Goal: Transaction & Acquisition: Obtain resource

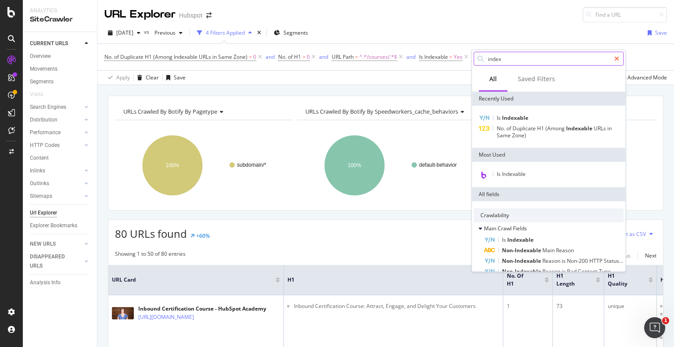
click at [616, 58] on icon at bounding box center [616, 59] width 5 height 6
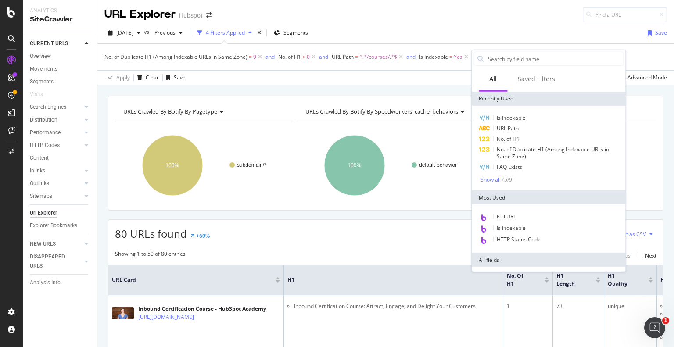
click at [529, 33] on div "[DATE] vs Previous 4 Filters Applied Segments Save" at bounding box center [385, 35] width 577 height 18
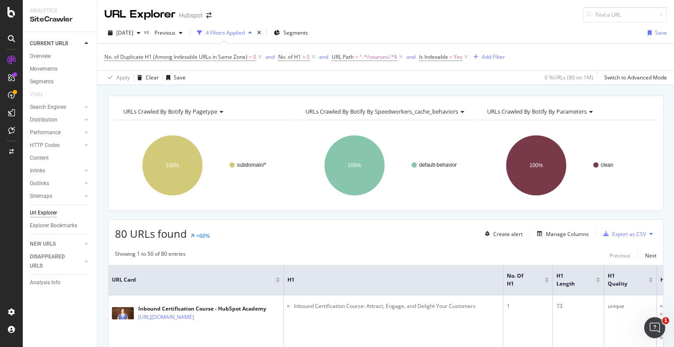
click at [234, 32] on div "4 Filters Applied" at bounding box center [225, 32] width 39 height 7
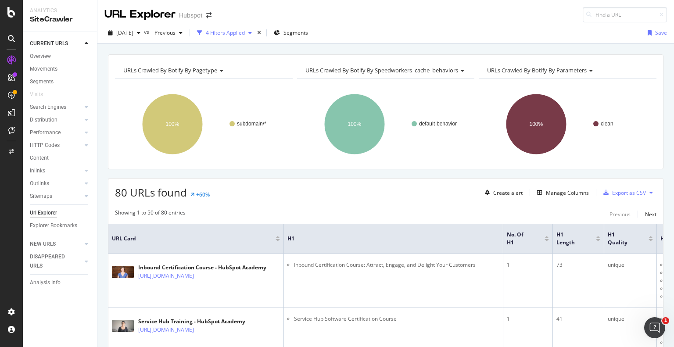
click at [234, 32] on div "4 Filters Applied" at bounding box center [225, 32] width 39 height 7
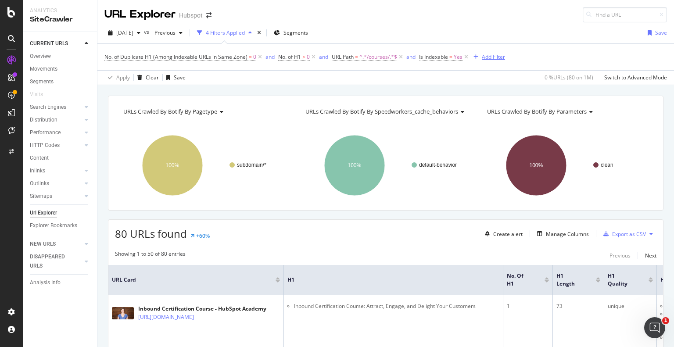
click at [484, 55] on div "Add Filter" at bounding box center [493, 56] width 23 height 7
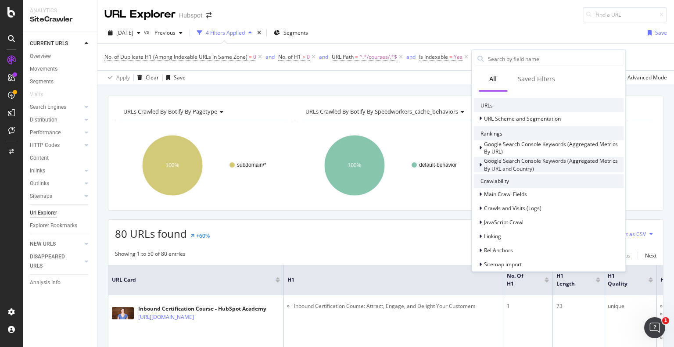
scroll to position [88, 0]
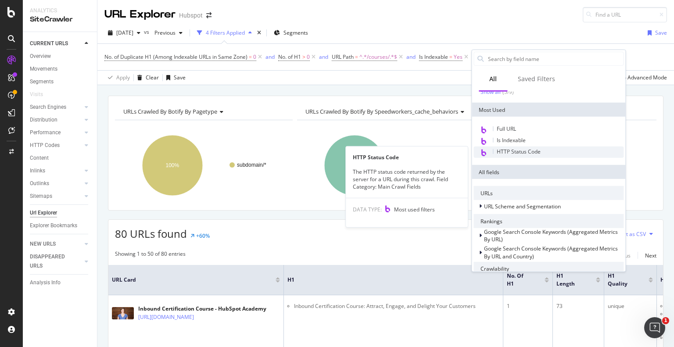
click at [523, 152] on span "HTTP Status Code" at bounding box center [519, 151] width 44 height 7
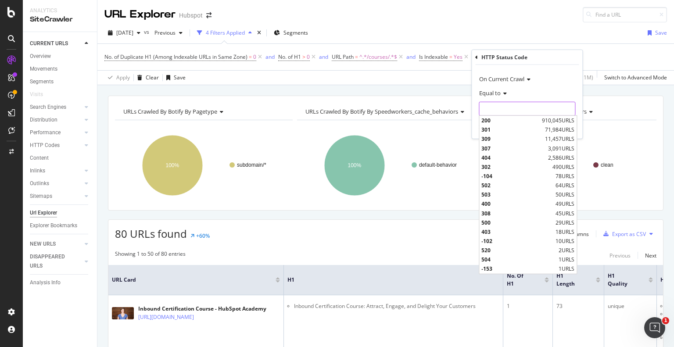
click at [492, 107] on input "number" at bounding box center [527, 109] width 97 height 14
click at [493, 118] on span "200" at bounding box center [510, 120] width 58 height 7
type input "200"
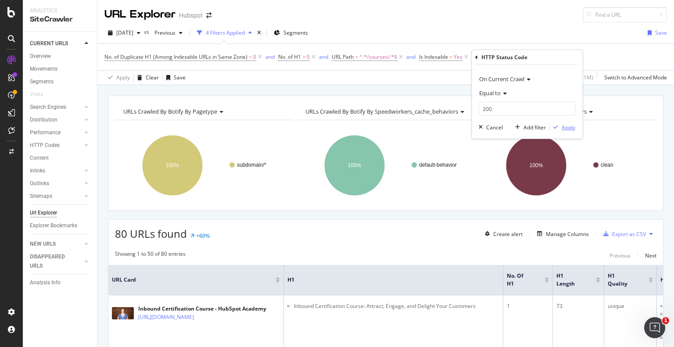
click at [571, 127] on div "Apply" at bounding box center [569, 126] width 14 height 7
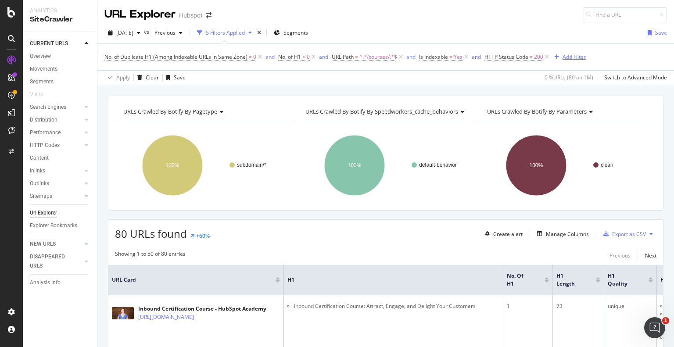
click at [570, 55] on div "Add Filter" at bounding box center [574, 56] width 23 height 7
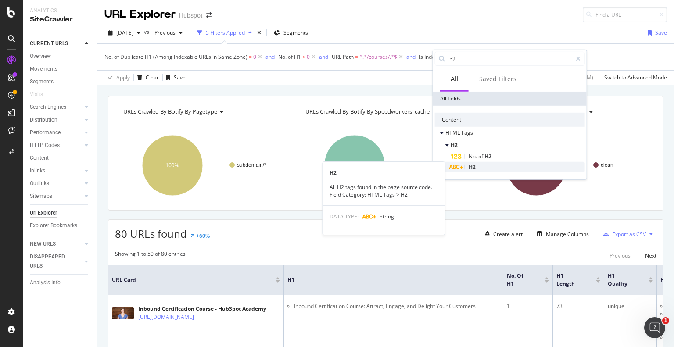
type input "h2"
click at [484, 167] on div "H2" at bounding box center [518, 167] width 134 height 11
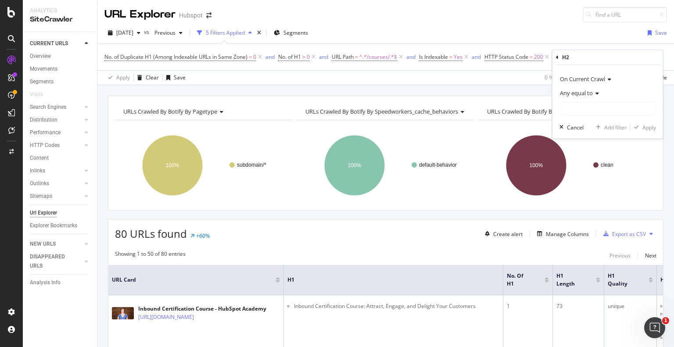
click at [595, 94] on icon at bounding box center [596, 93] width 6 height 5
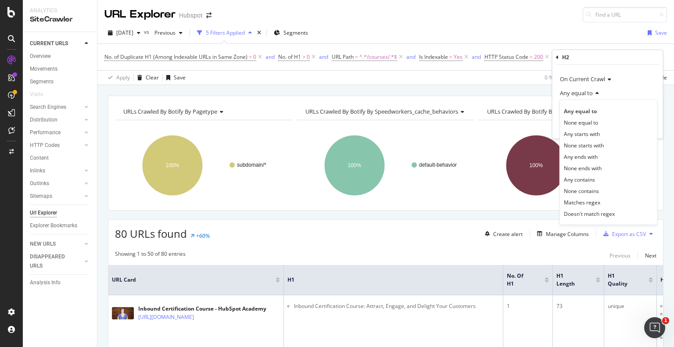
click at [595, 94] on icon at bounding box center [596, 93] width 6 height 5
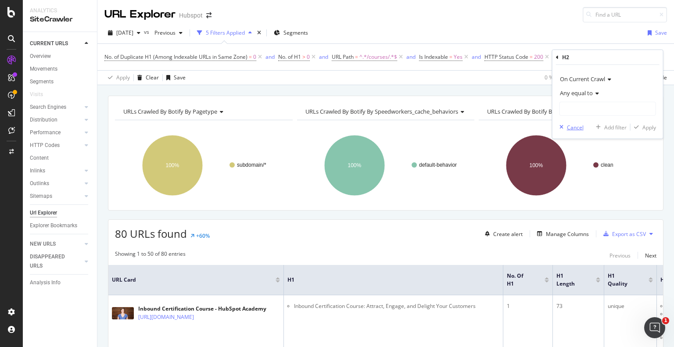
click at [567, 125] on div "Cancel" at bounding box center [575, 126] width 17 height 7
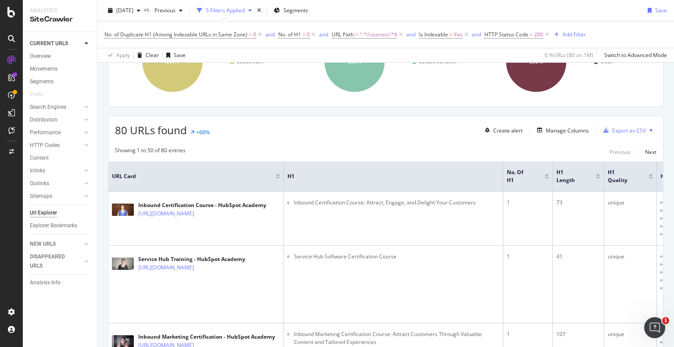
scroll to position [132, 0]
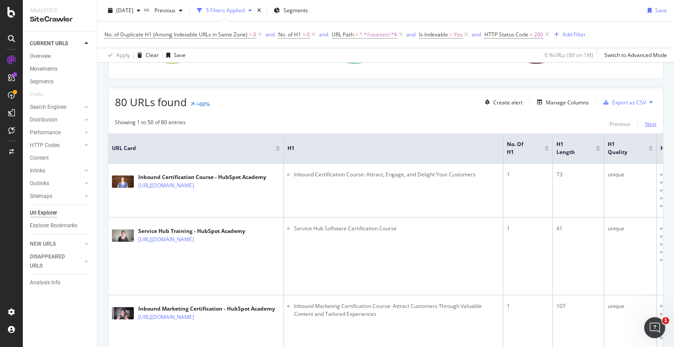
click at [645, 121] on div "Next" at bounding box center [650, 123] width 11 height 7
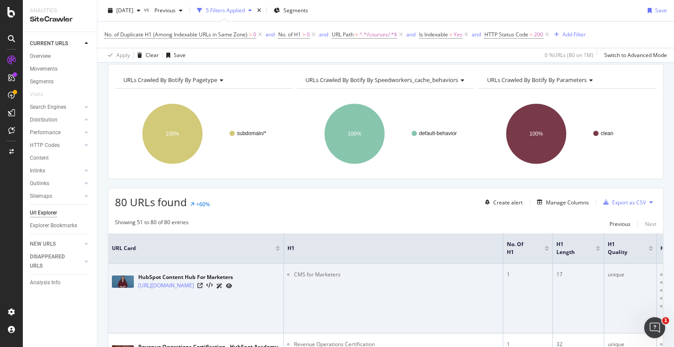
scroll to position [0, 0]
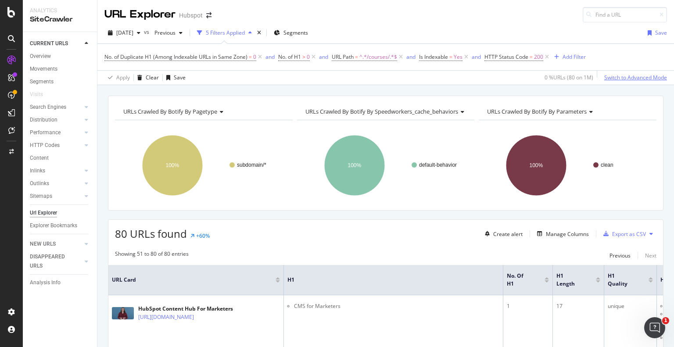
click at [604, 79] on div "Switch to Advanced Mode" at bounding box center [635, 77] width 63 height 7
click at [612, 56] on div "Add Filter Group" at bounding box center [622, 56] width 40 height 7
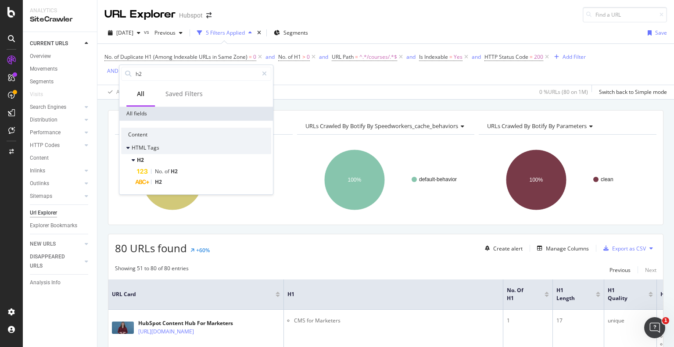
click at [161, 149] on div "HTML Tags" at bounding box center [196, 148] width 150 height 12
click at [178, 179] on div "H2" at bounding box center [204, 182] width 134 height 11
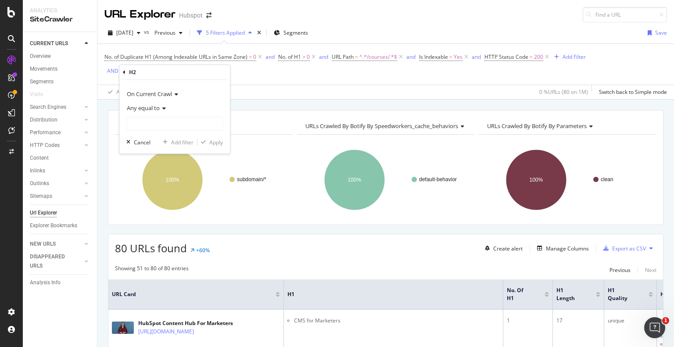
click at [126, 72] on div "H2" at bounding box center [175, 72] width 104 height 15
click at [163, 93] on span "On Current Crawl" at bounding box center [149, 94] width 45 height 8
click at [125, 73] on icon at bounding box center [124, 72] width 3 height 5
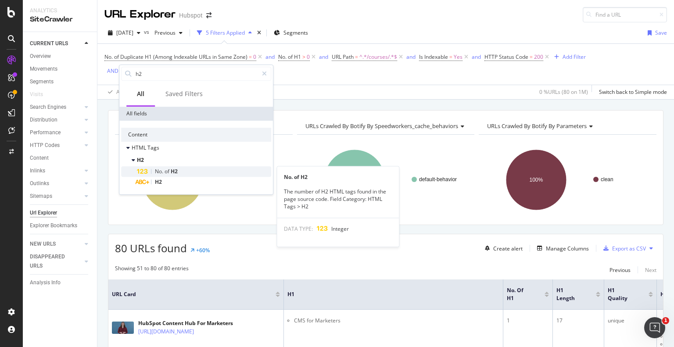
click at [173, 172] on span "H2" at bounding box center [174, 171] width 7 height 7
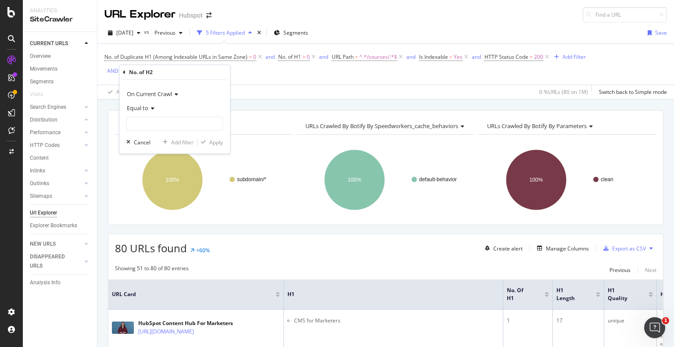
click at [153, 107] on icon at bounding box center [151, 108] width 6 height 5
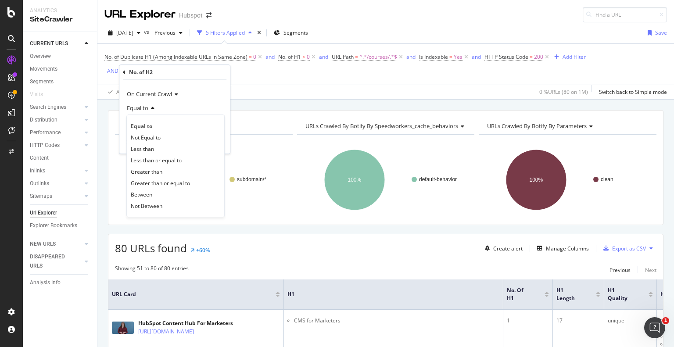
click at [153, 107] on icon at bounding box center [151, 108] width 6 height 5
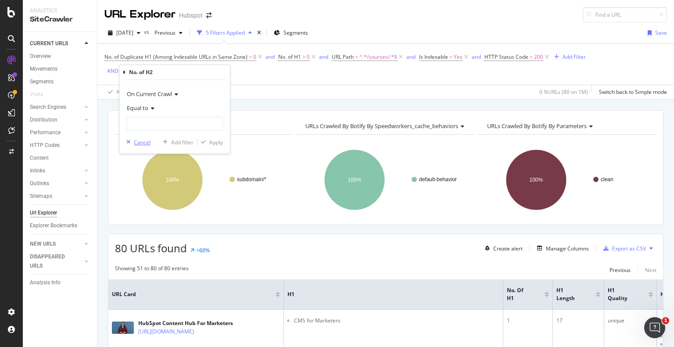
click at [130, 141] on icon "button" at bounding box center [128, 142] width 4 height 5
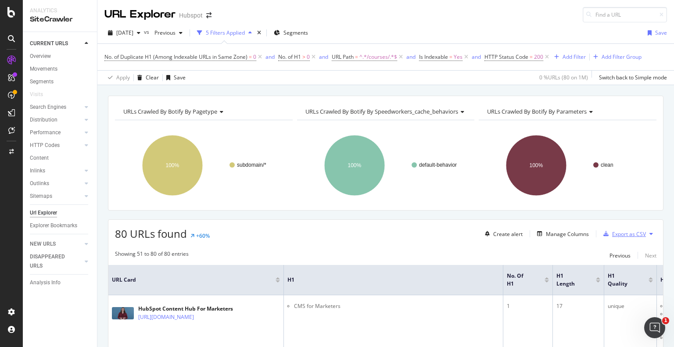
click at [629, 231] on div "Export as CSV" at bounding box center [629, 233] width 34 height 7
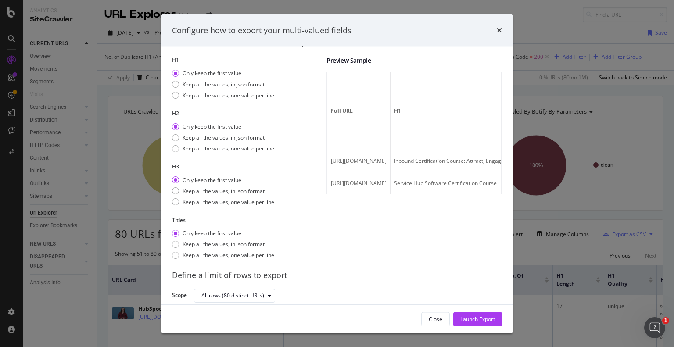
scroll to position [26, 0]
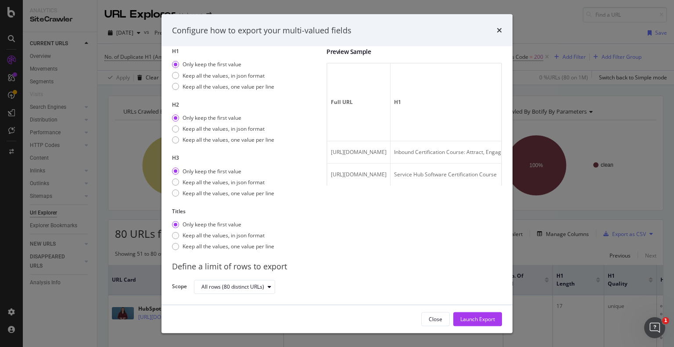
click at [502, 34] on div "Configure how to export your multi-valued fields" at bounding box center [336, 30] width 351 height 32
click at [499, 29] on icon "times" at bounding box center [499, 30] width 5 height 7
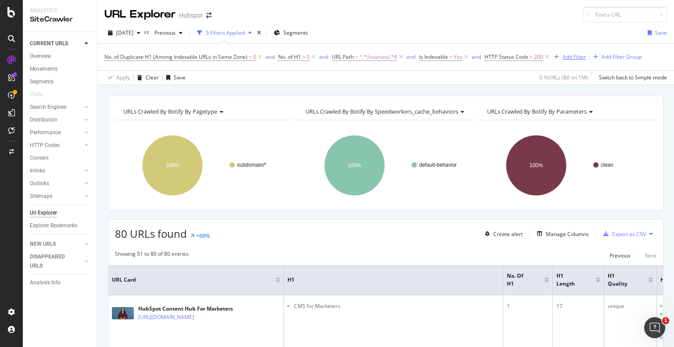
click at [574, 57] on div "Add Filter" at bounding box center [574, 56] width 23 height 7
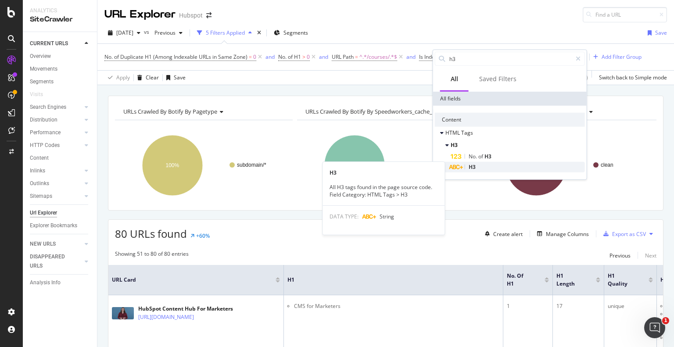
type input "h3"
click at [470, 166] on span "H3" at bounding box center [472, 166] width 7 height 7
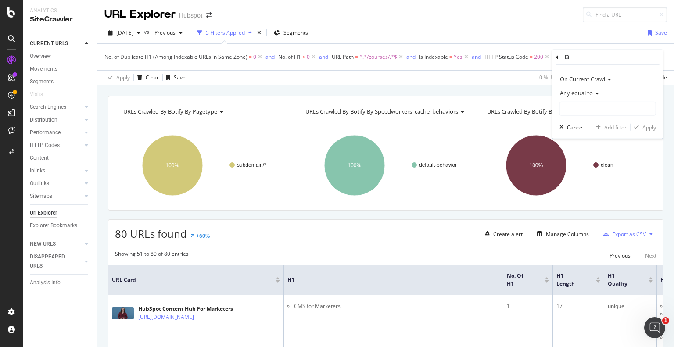
click at [557, 29] on div "[DATE] vs Previous 5 Filters Applied Segments Save" at bounding box center [385, 35] width 577 height 18
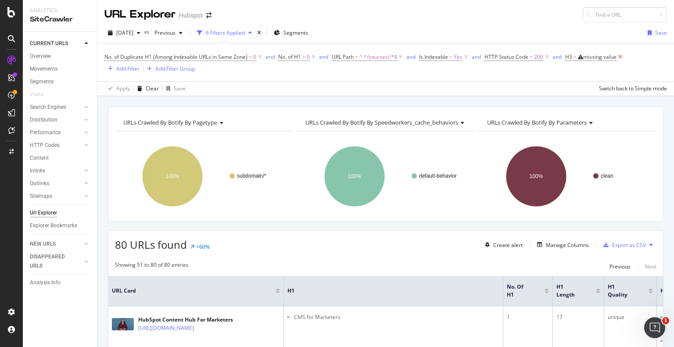
click at [622, 57] on icon at bounding box center [620, 57] width 7 height 9
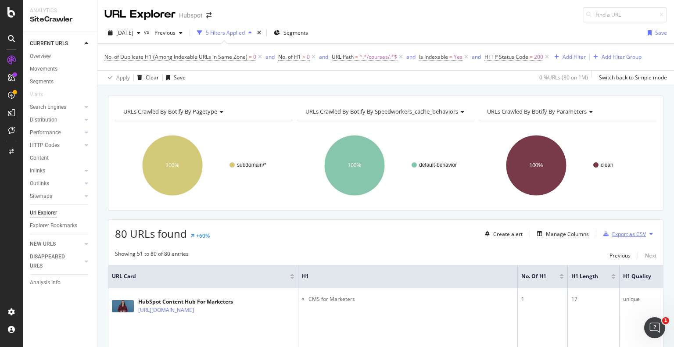
click at [629, 233] on div "Export as CSV" at bounding box center [629, 233] width 34 height 7
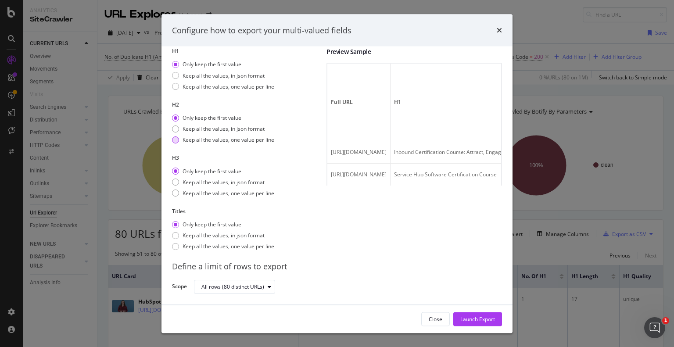
click at [174, 138] on div "modal" at bounding box center [175, 139] width 7 height 7
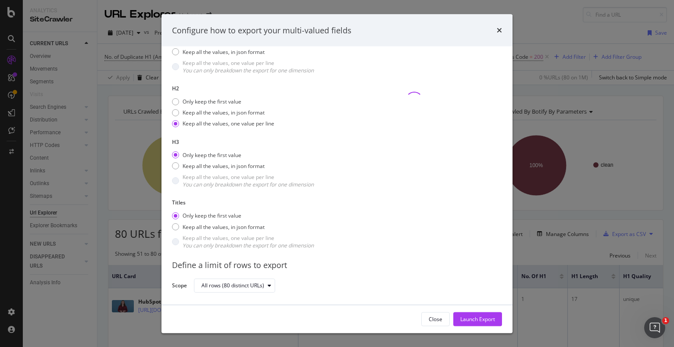
scroll to position [71, 0]
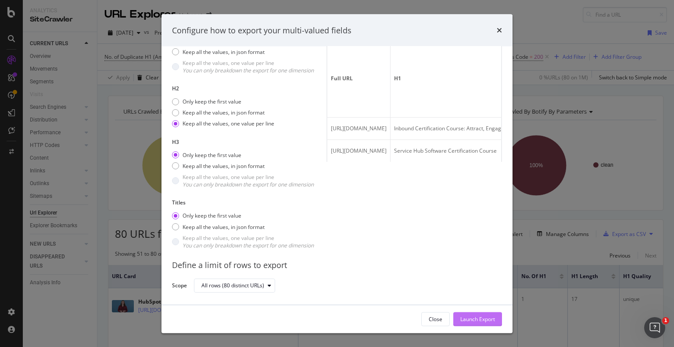
click at [474, 321] on div "Launch Export" at bounding box center [477, 318] width 35 height 7
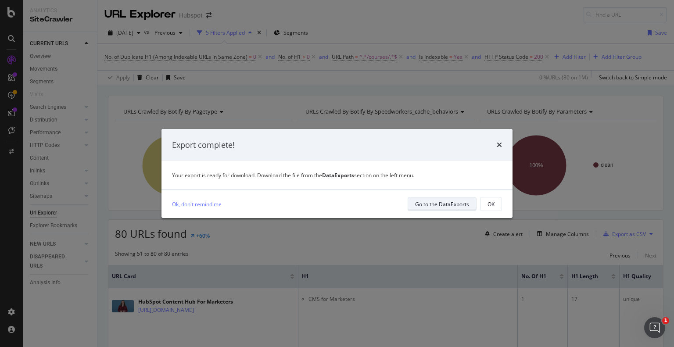
click at [432, 204] on div "Go to the DataExports" at bounding box center [442, 204] width 54 height 7
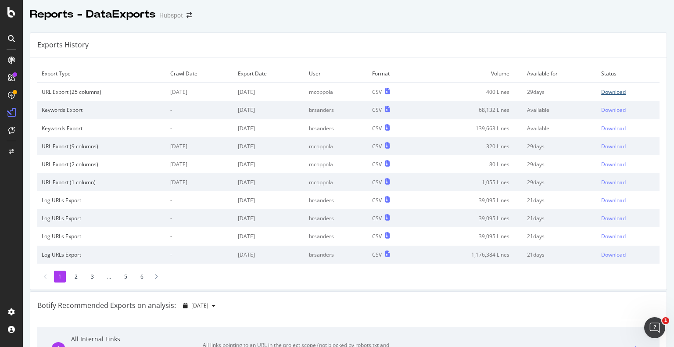
click at [601, 92] on div "Download" at bounding box center [613, 91] width 25 height 7
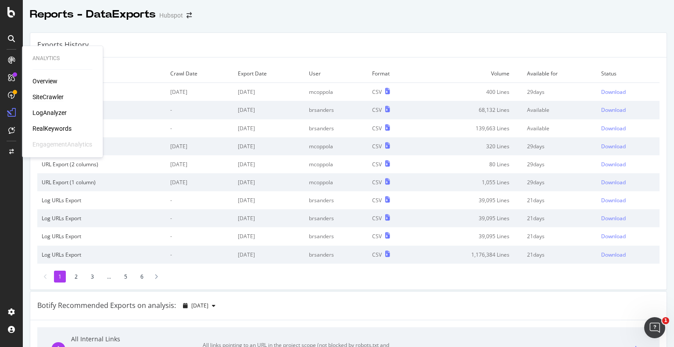
click at [46, 93] on div "SiteCrawler" at bounding box center [47, 97] width 31 height 9
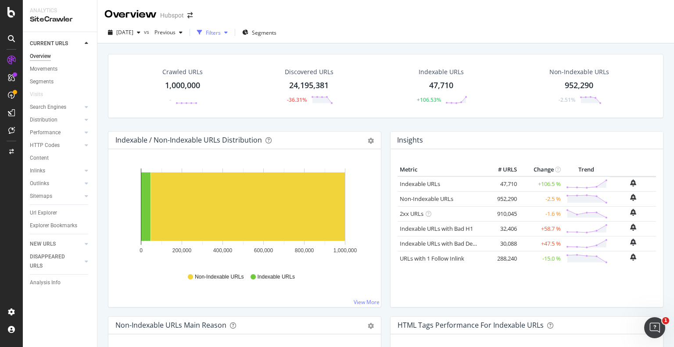
click at [221, 34] on div "Filters" at bounding box center [213, 32] width 15 height 7
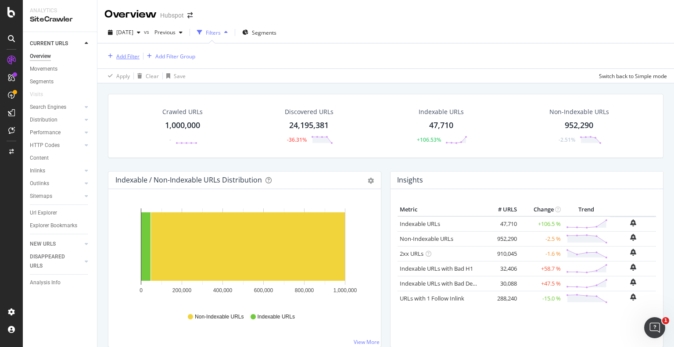
click at [120, 57] on div "Add Filter" at bounding box center [127, 56] width 23 height 7
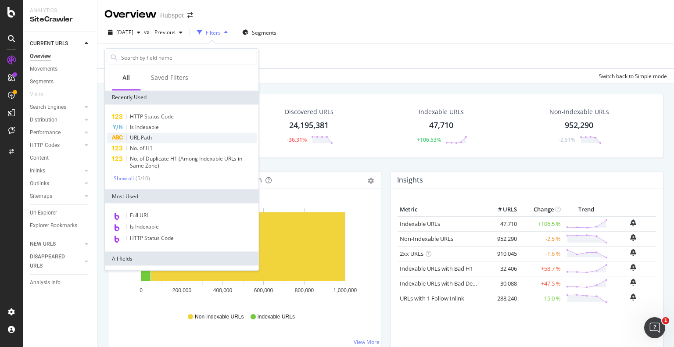
click at [151, 136] on span "URL Path" at bounding box center [141, 137] width 22 height 7
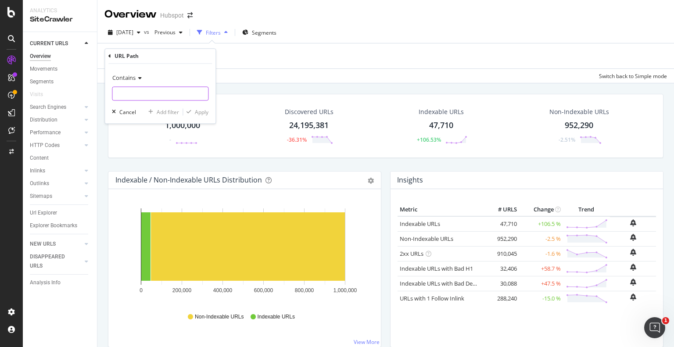
click at [156, 92] on input "text" at bounding box center [160, 94] width 96 height 14
type input "/courses/"
click at [203, 112] on div "Apply" at bounding box center [202, 111] width 14 height 7
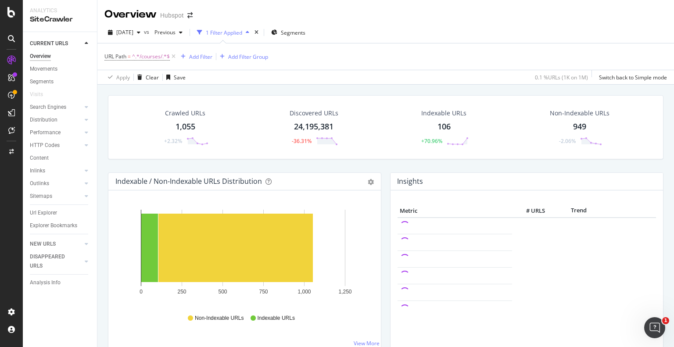
click at [441, 127] on div "106" at bounding box center [443, 126] width 13 height 11
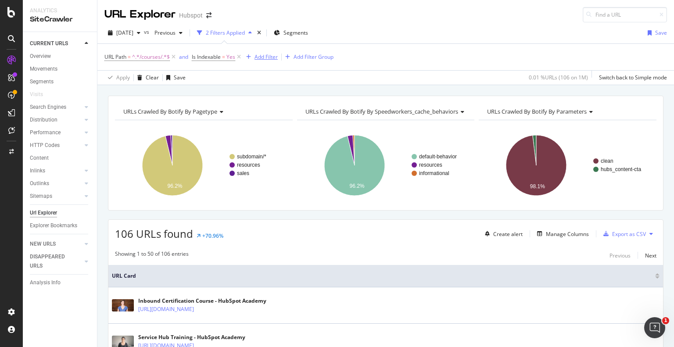
click at [259, 57] on div "Add Filter" at bounding box center [266, 56] width 23 height 7
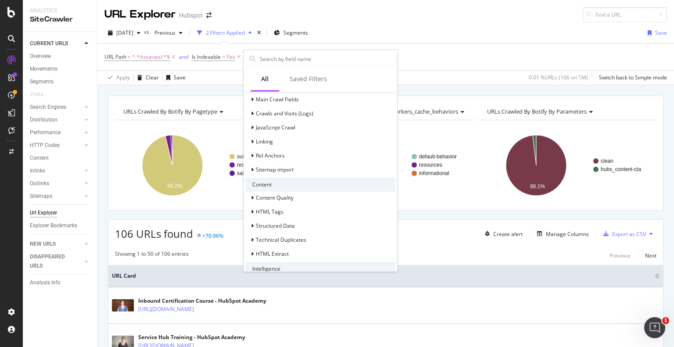
scroll to position [293, 0]
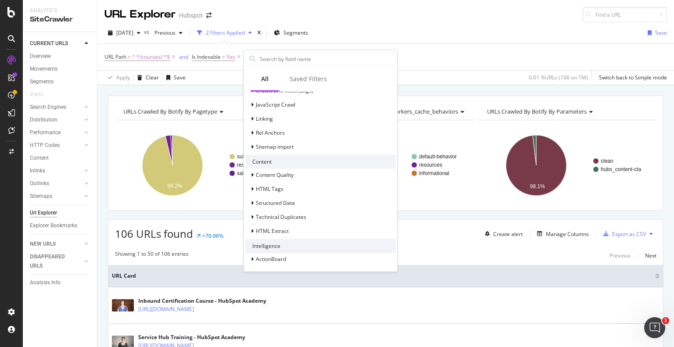
click at [259, 162] on div "Content" at bounding box center [320, 162] width 150 height 14
click at [260, 189] on span "HTML Tags" at bounding box center [270, 188] width 28 height 7
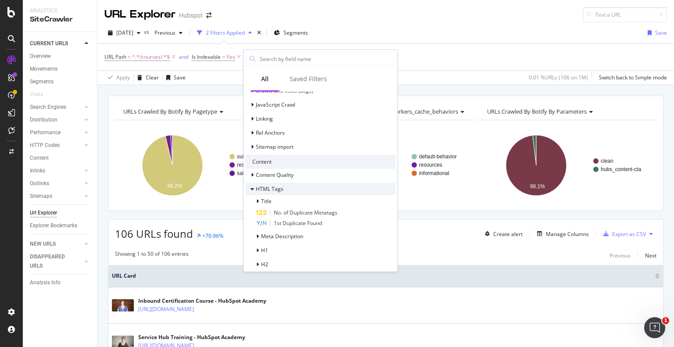
scroll to position [337, 0]
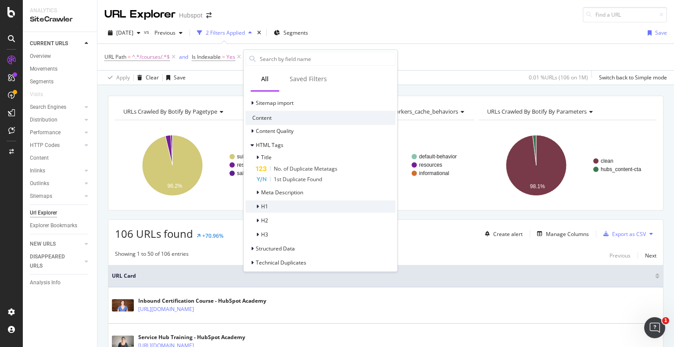
click at [274, 205] on div "H1" at bounding box center [320, 207] width 150 height 12
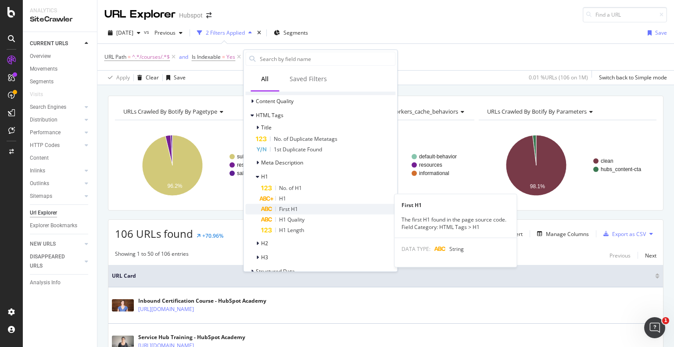
scroll to position [381, 0]
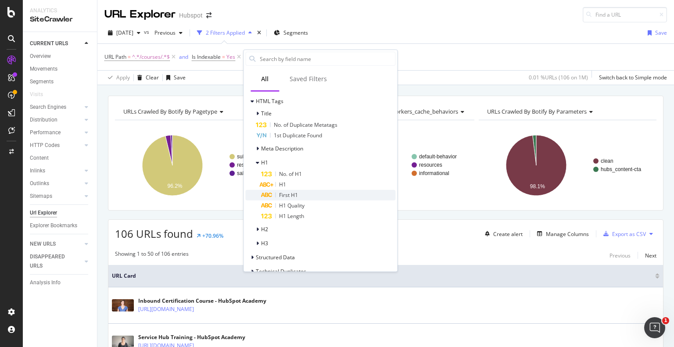
click at [288, 198] on div "First H1" at bounding box center [328, 195] width 134 height 11
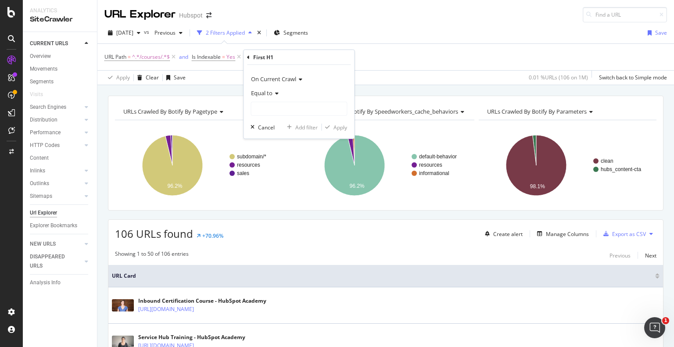
click at [246, 59] on div "First H1 On Current Crawl Equal to Cancel Add filter Apply" at bounding box center [299, 94] width 111 height 89
click at [247, 57] on icon at bounding box center [248, 56] width 3 height 5
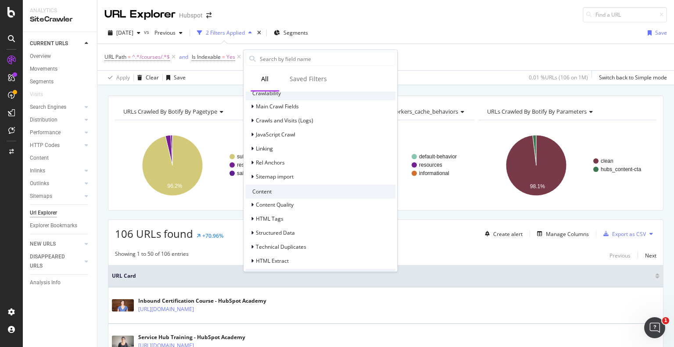
scroll to position [293, 0]
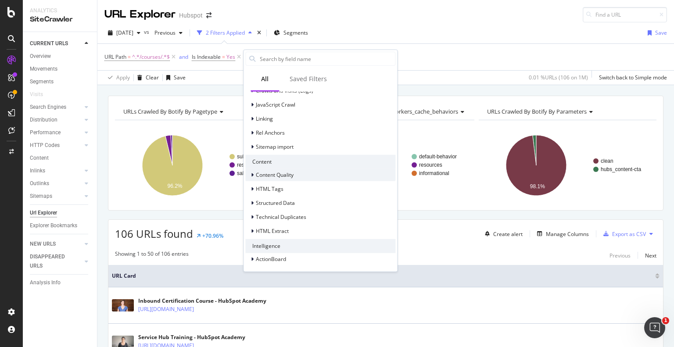
click at [262, 176] on span "Content Quality" at bounding box center [275, 174] width 38 height 7
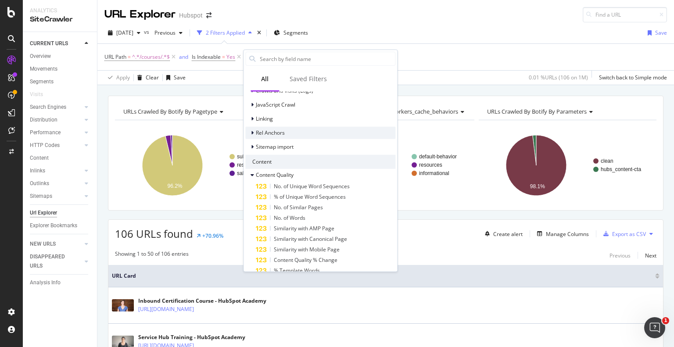
scroll to position [249, 0]
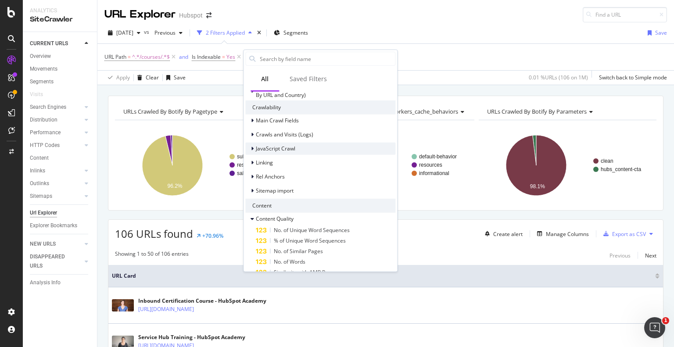
click at [269, 151] on span "JavaScript Crawl" at bounding box center [275, 148] width 39 height 7
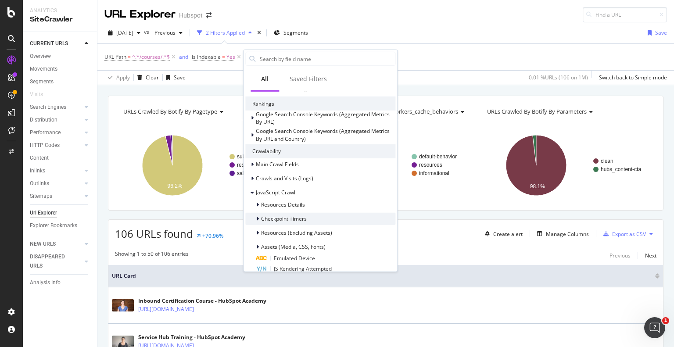
scroll to position [161, 0]
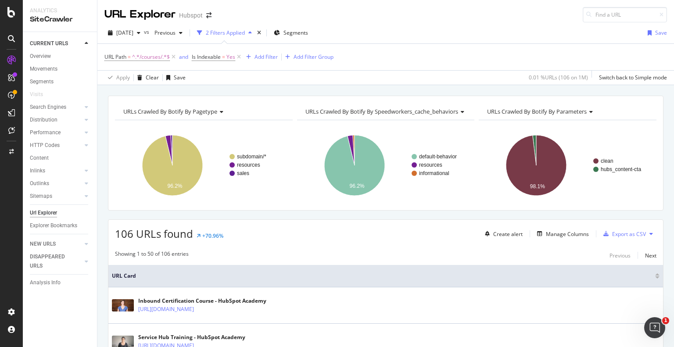
click at [463, 40] on div "[DATE] vs Previous 2 Filters Applied Segments Save" at bounding box center [385, 35] width 577 height 18
click at [245, 32] on div "2 Filters Applied" at bounding box center [225, 32] width 39 height 7
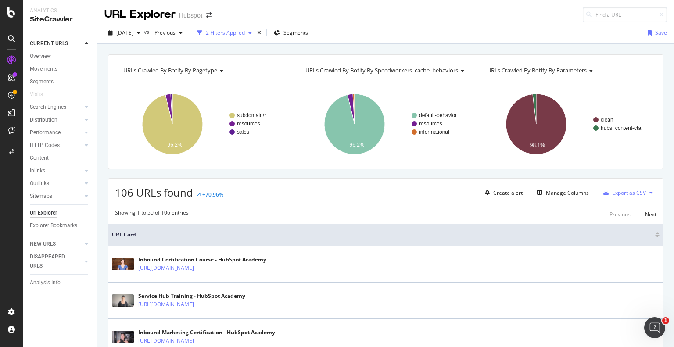
click at [245, 31] on div "2 Filters Applied" at bounding box center [225, 32] width 39 height 7
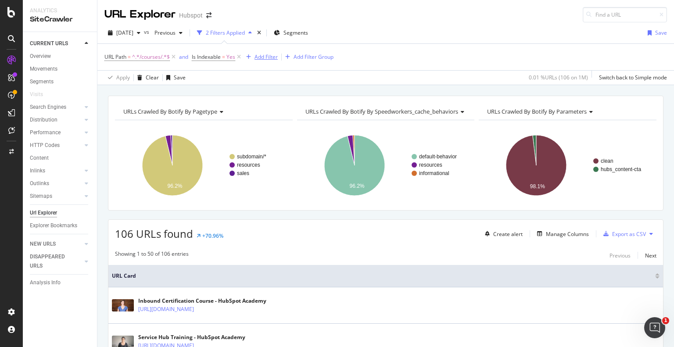
click at [264, 59] on div "Add Filter" at bounding box center [266, 56] width 23 height 7
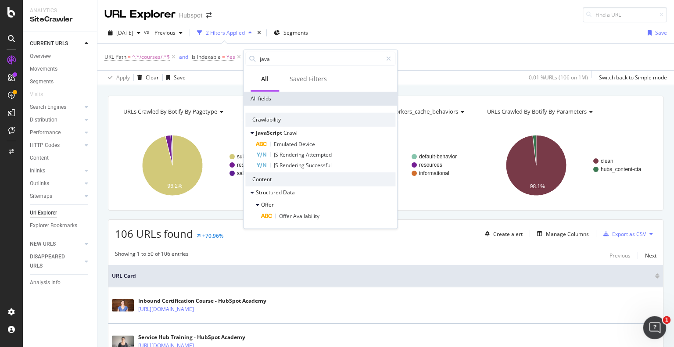
type input "java"
click at [421, 33] on div "[DATE] vs Previous 2 Filters Applied Segments Save" at bounding box center [385, 35] width 577 height 18
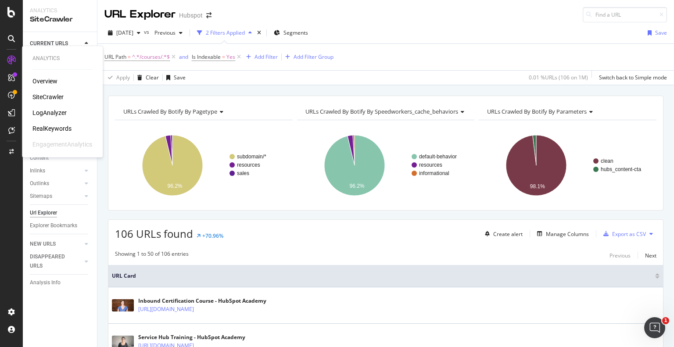
click at [51, 96] on div "SiteCrawler" at bounding box center [47, 97] width 31 height 9
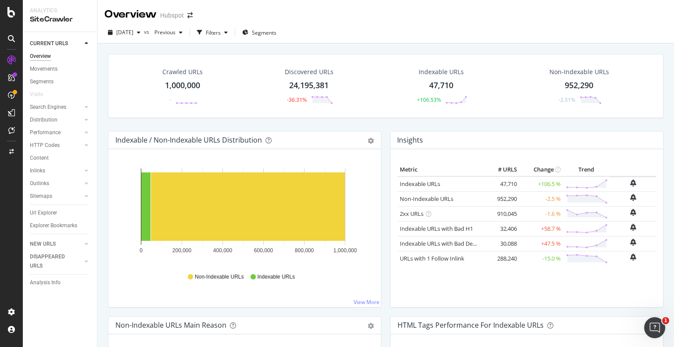
click at [188, 85] on div "1,000,000" at bounding box center [182, 85] width 35 height 11
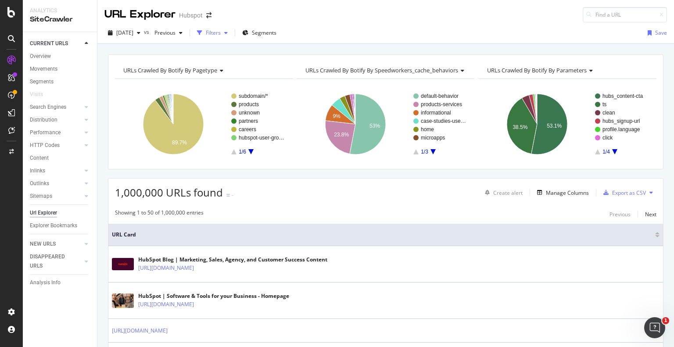
click at [221, 33] on div "Filters" at bounding box center [213, 32] width 15 height 7
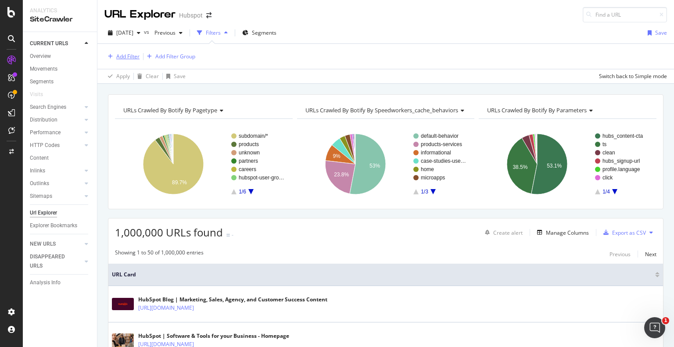
click at [119, 57] on div "Add Filter" at bounding box center [127, 56] width 23 height 7
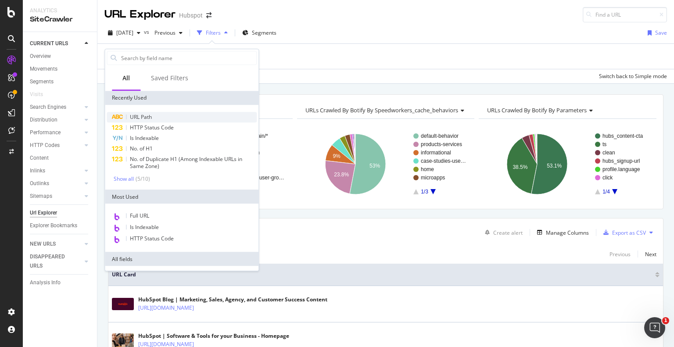
click at [144, 115] on span "URL Path" at bounding box center [141, 116] width 22 height 7
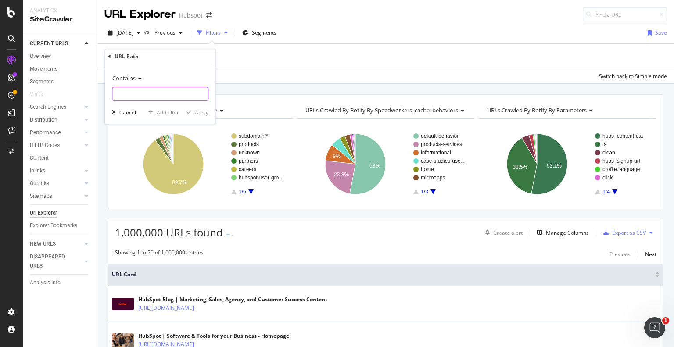
click at [144, 97] on input "text" at bounding box center [160, 94] width 96 height 14
type input "/"
type input "[DOMAIN_NAME]"
click at [135, 80] on span "Contains" at bounding box center [123, 78] width 23 height 8
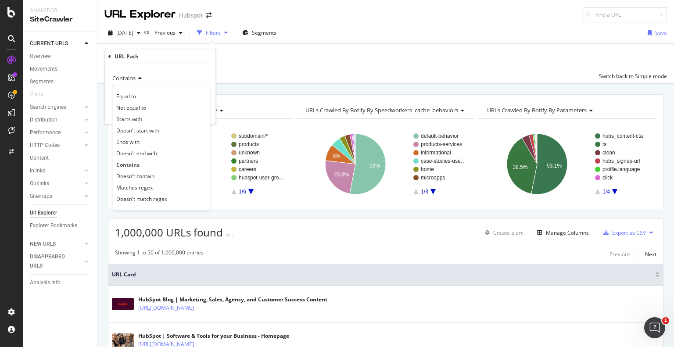
click at [165, 79] on div "Contains" at bounding box center [160, 78] width 97 height 14
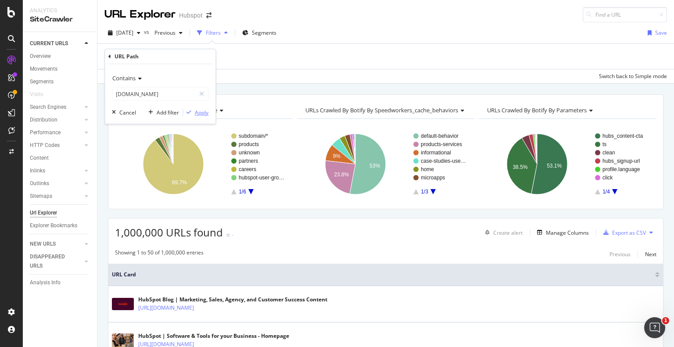
click at [194, 111] on div "button" at bounding box center [189, 112] width 12 height 5
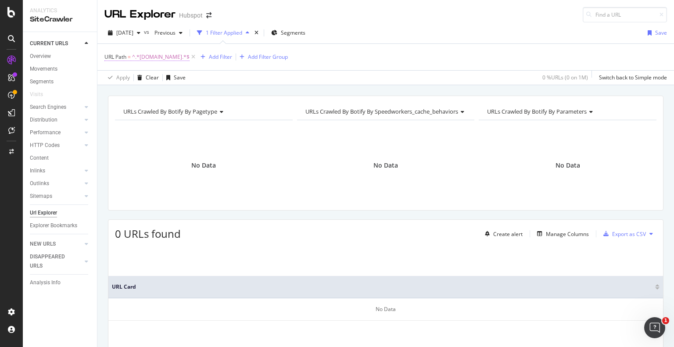
click at [177, 58] on span "^.*[DOMAIN_NAME].*$" at bounding box center [160, 57] width 57 height 12
click at [110, 57] on icon at bounding box center [109, 55] width 3 height 5
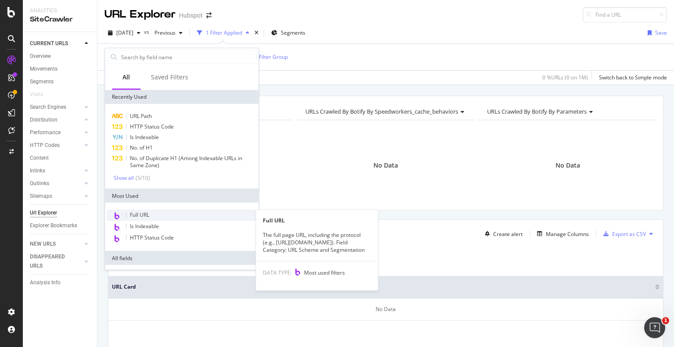
click at [145, 215] on span "Full URL" at bounding box center [139, 214] width 19 height 7
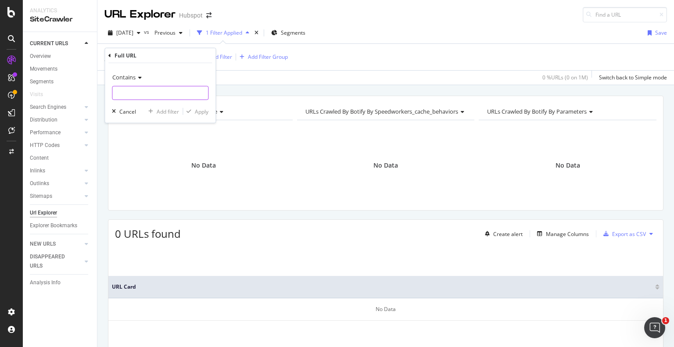
click at [141, 90] on input "text" at bounding box center [160, 93] width 96 height 14
type input "[DOMAIN_NAME]"
click at [198, 110] on div "Apply" at bounding box center [202, 111] width 14 height 7
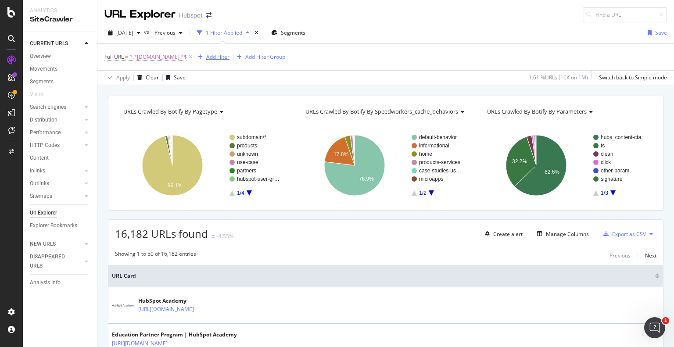
click at [225, 54] on div "Add Filter" at bounding box center [217, 56] width 23 height 7
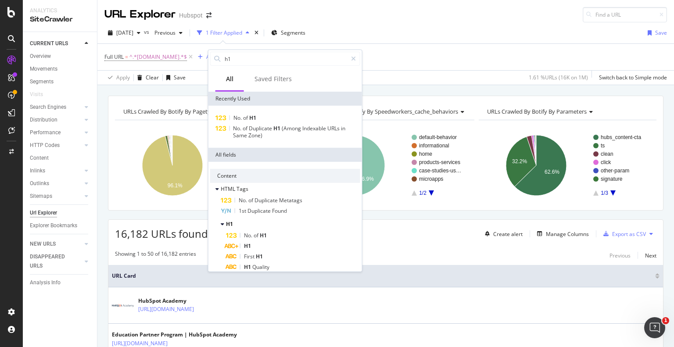
scroll to position [44, 0]
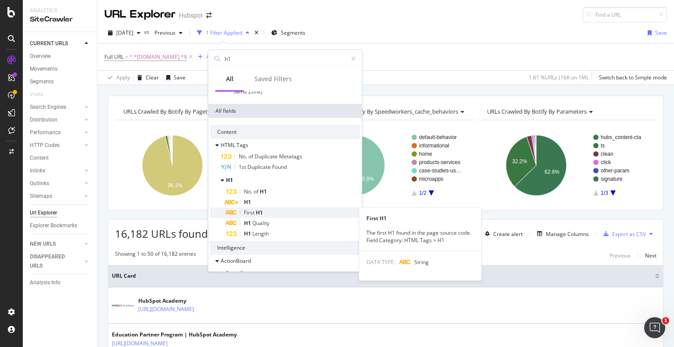
type input "h1"
click at [272, 212] on div "First H1" at bounding box center [293, 213] width 134 height 11
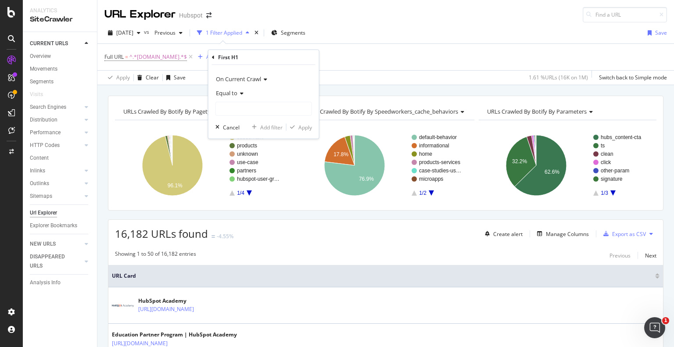
click at [239, 93] on icon at bounding box center [240, 93] width 6 height 5
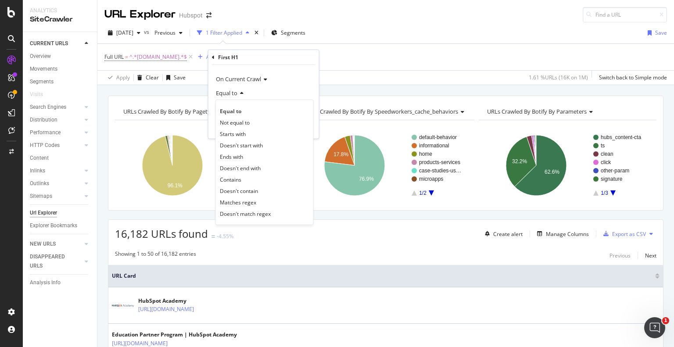
click at [239, 93] on icon at bounding box center [240, 93] width 6 height 5
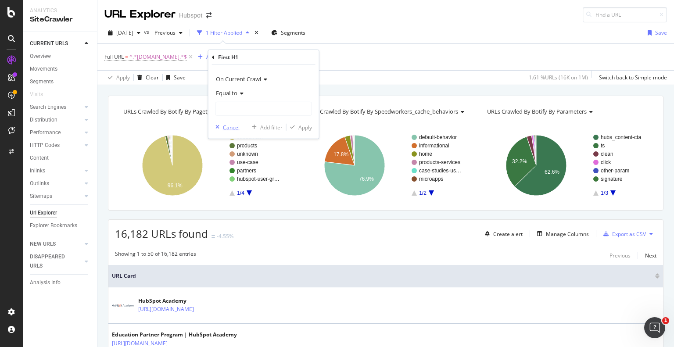
click at [221, 125] on div "button" at bounding box center [217, 127] width 11 height 5
click at [229, 55] on div "Add Filter" at bounding box center [217, 56] width 23 height 7
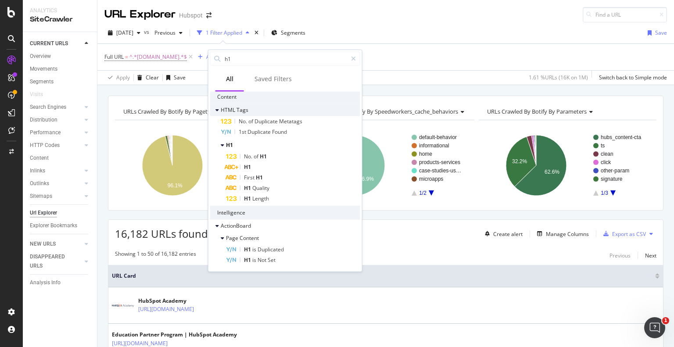
scroll to position [79, 0]
click at [229, 145] on span "H1" at bounding box center [229, 144] width 7 height 7
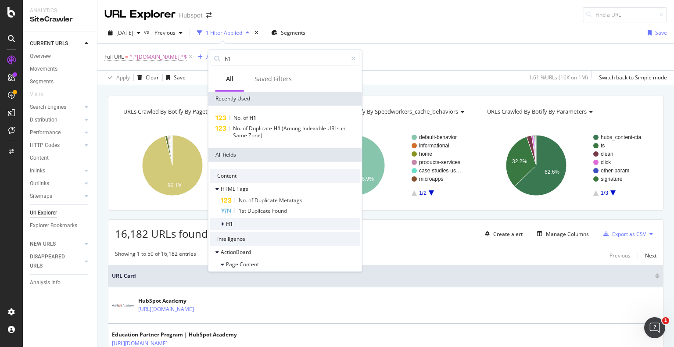
scroll to position [0, 0]
click at [244, 56] on input "h1" at bounding box center [285, 58] width 123 height 13
type input "H1"
click at [234, 222] on div "H1" at bounding box center [285, 224] width 150 height 12
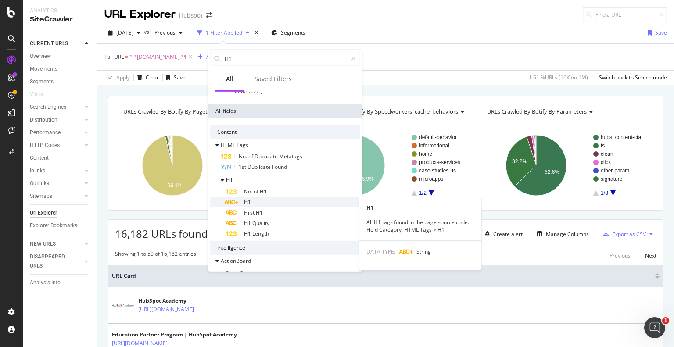
click at [249, 203] on span "H1" at bounding box center [247, 201] width 7 height 7
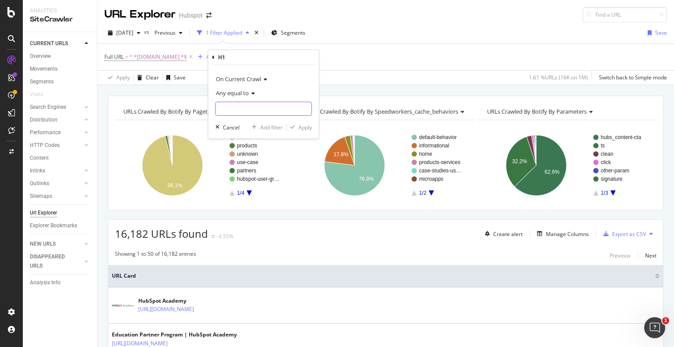
click at [253, 104] on input "text" at bounding box center [264, 109] width 96 height 14
click at [249, 93] on icon at bounding box center [252, 93] width 6 height 5
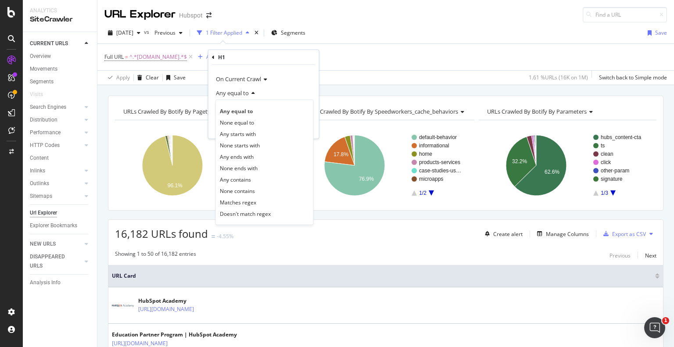
click at [249, 93] on icon at bounding box center [252, 93] width 6 height 5
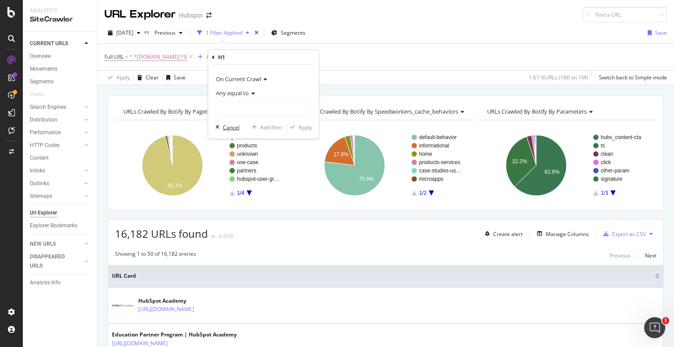
click at [226, 129] on div "Cancel" at bounding box center [231, 126] width 17 height 7
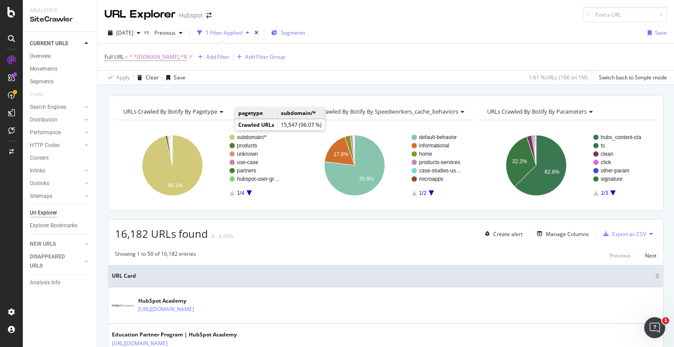
click at [303, 32] on span "Segments" at bounding box center [293, 32] width 25 height 7
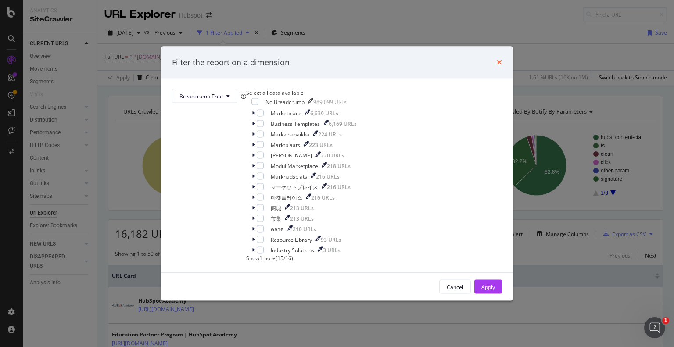
click at [497, 59] on icon "times" at bounding box center [499, 62] width 5 height 7
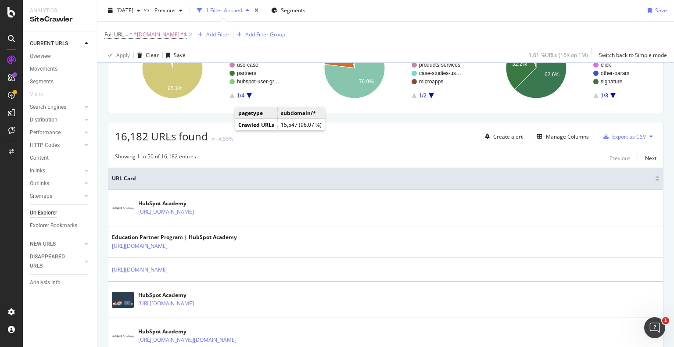
scroll to position [88, 0]
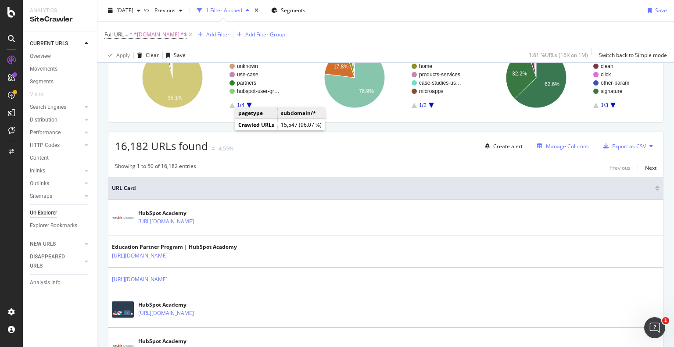
click at [549, 144] on div "Manage Columns" at bounding box center [567, 146] width 43 height 7
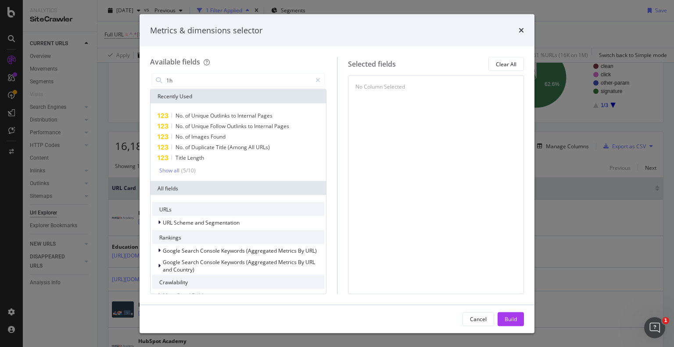
type input "1"
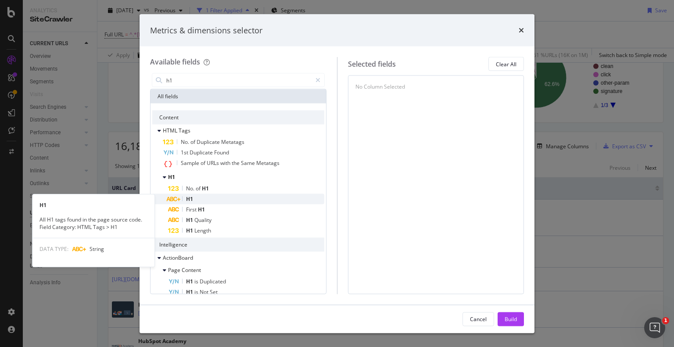
click at [205, 197] on div "H1" at bounding box center [246, 199] width 156 height 11
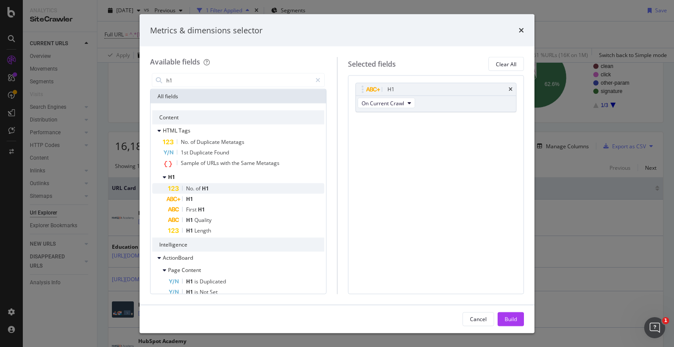
click at [204, 191] on span "H1" at bounding box center [205, 188] width 7 height 7
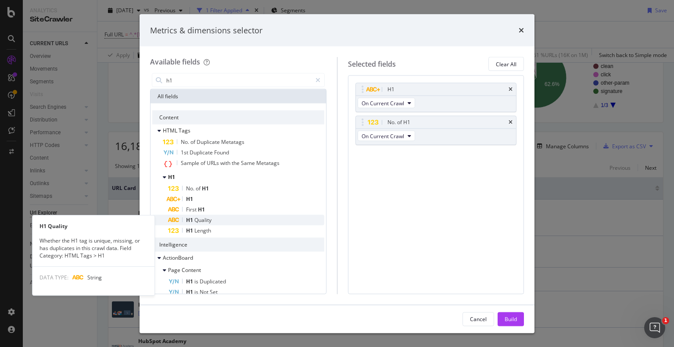
click at [204, 222] on span "Quality" at bounding box center [202, 219] width 17 height 7
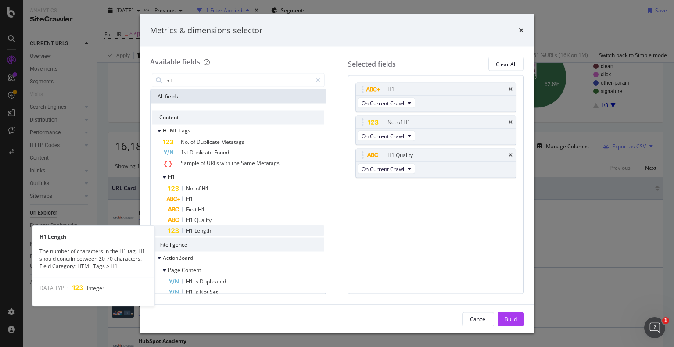
click at [205, 233] on span "Length" at bounding box center [202, 230] width 17 height 7
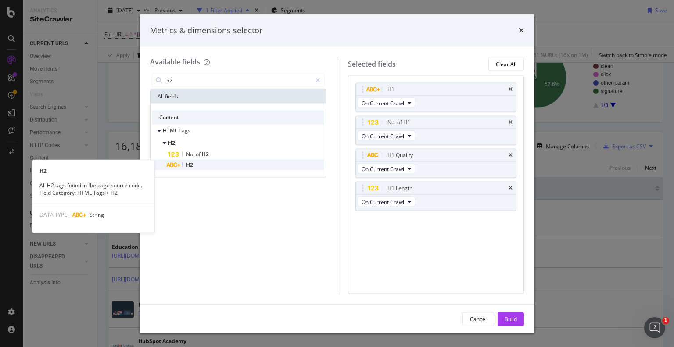
click at [208, 166] on div "H2" at bounding box center [246, 165] width 156 height 11
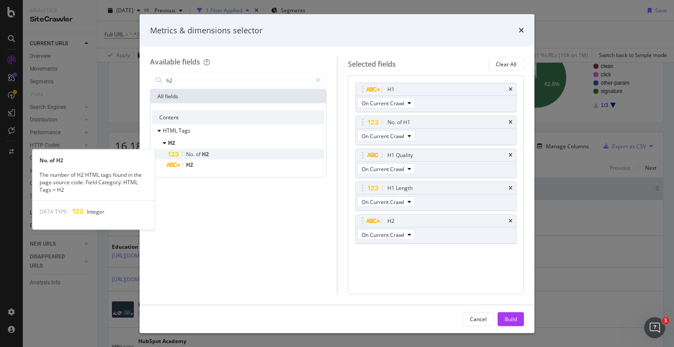
click at [208, 156] on span "H2" at bounding box center [205, 154] width 7 height 7
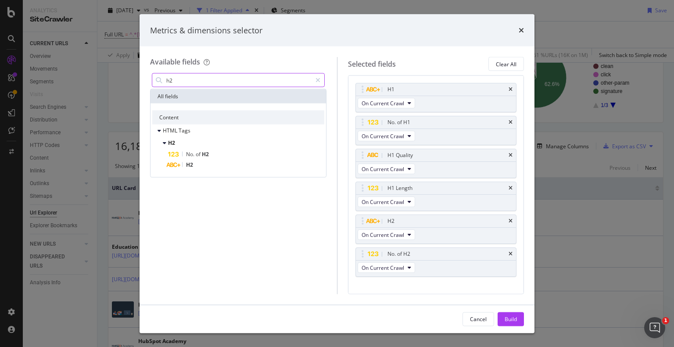
click at [195, 81] on input "h2" at bounding box center [238, 80] width 146 height 13
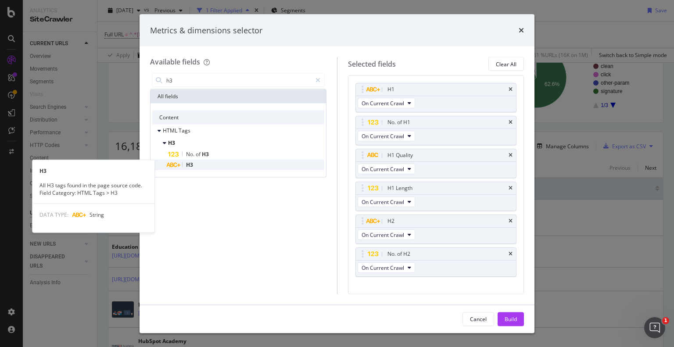
click at [199, 165] on div "H3" at bounding box center [246, 165] width 156 height 11
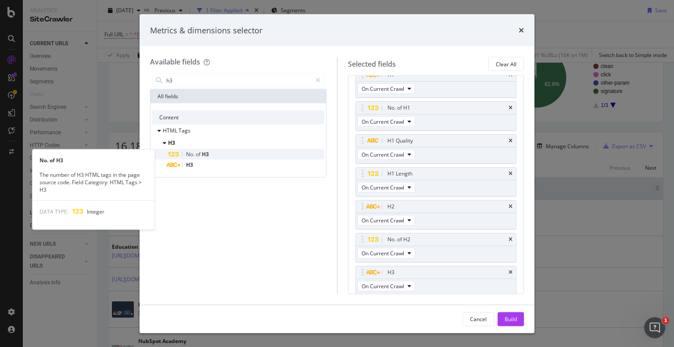
click at [197, 152] on span "of" at bounding box center [199, 154] width 6 height 7
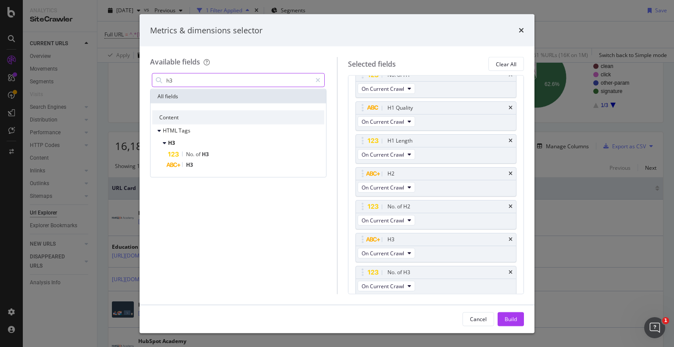
click at [186, 84] on input "h3" at bounding box center [238, 80] width 146 height 13
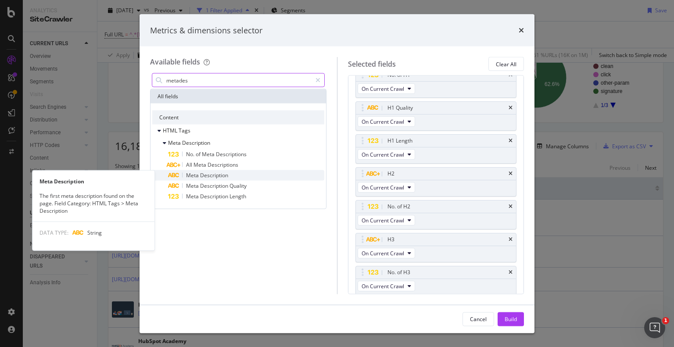
type input "metades"
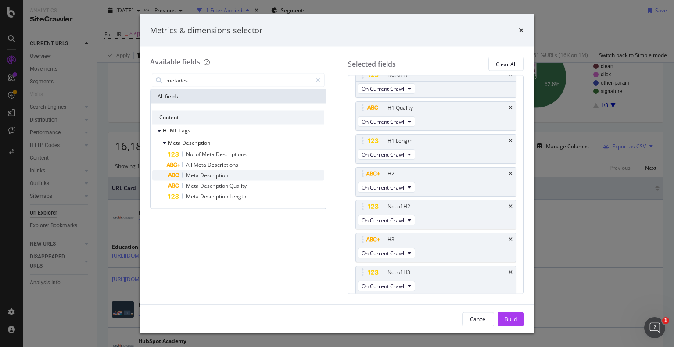
click at [205, 173] on span "Description" at bounding box center [214, 175] width 28 height 7
click at [208, 185] on span "Description" at bounding box center [214, 185] width 29 height 7
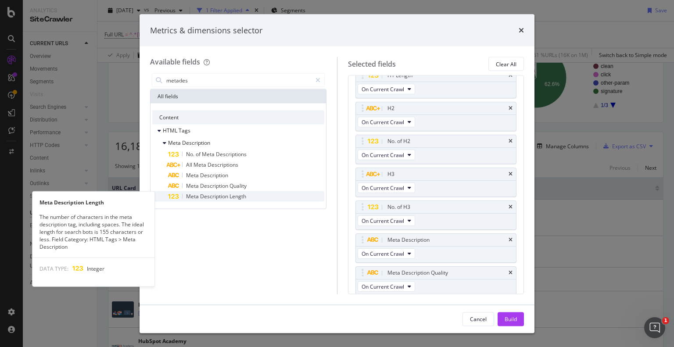
click at [208, 194] on span "Description" at bounding box center [214, 196] width 29 height 7
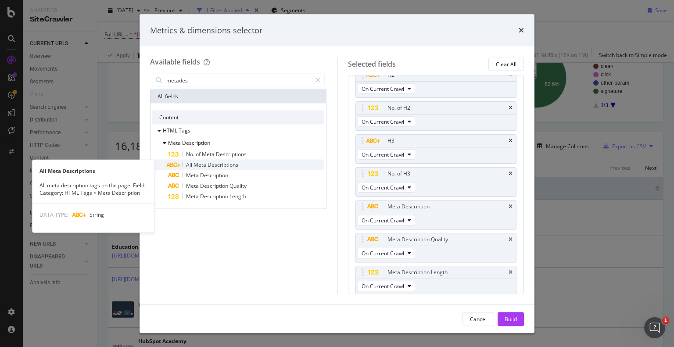
click at [204, 165] on span "Meta" at bounding box center [201, 164] width 14 height 7
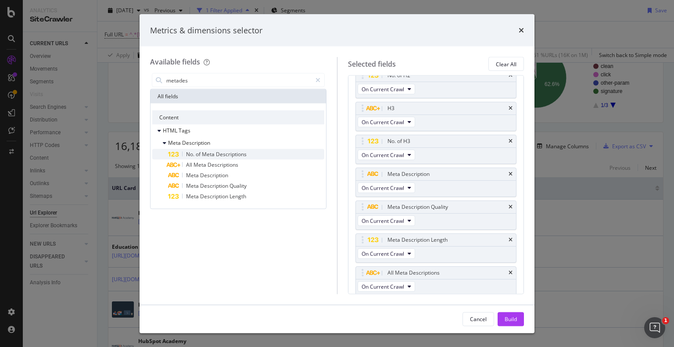
click at [203, 155] on span "Meta" at bounding box center [209, 154] width 14 height 7
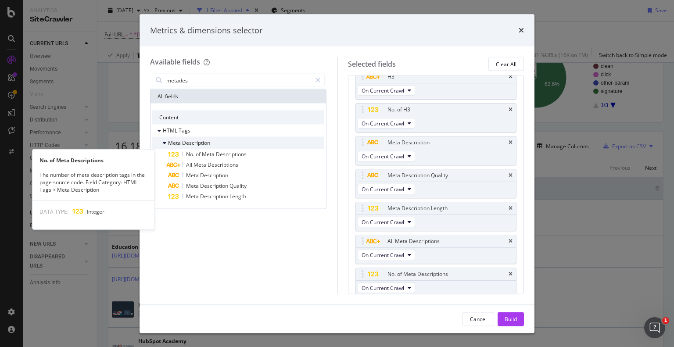
scroll to position [211, 0]
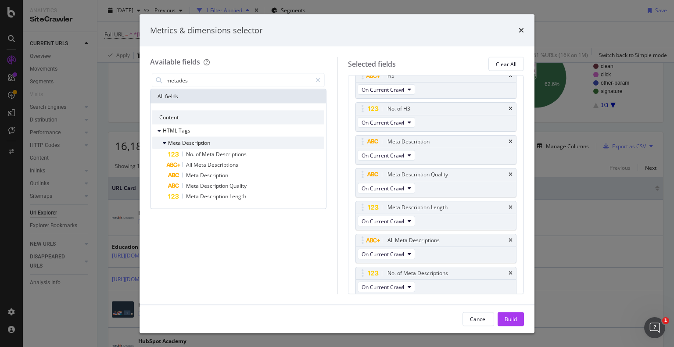
click at [161, 142] on div "Meta Description" at bounding box center [181, 143] width 58 height 9
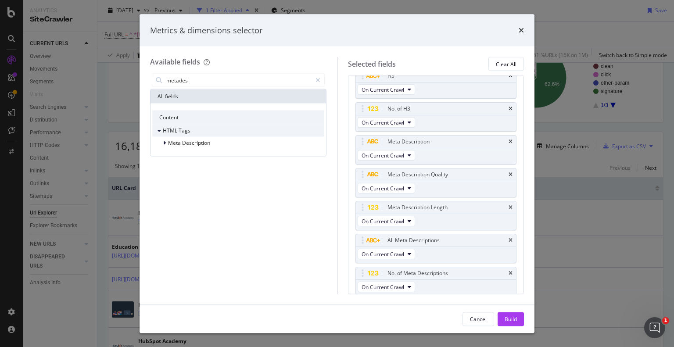
click at [155, 132] on div "HTML Tags" at bounding box center [171, 130] width 38 height 9
click at [164, 116] on div "Content" at bounding box center [238, 118] width 172 height 14
click at [317, 79] on icon "modal" at bounding box center [318, 80] width 5 height 6
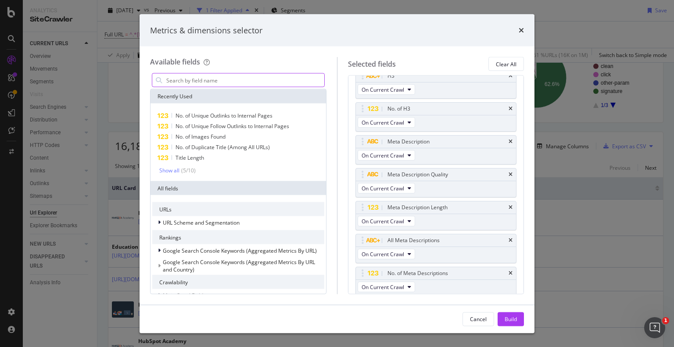
click at [201, 75] on input "modal" at bounding box center [244, 80] width 159 height 13
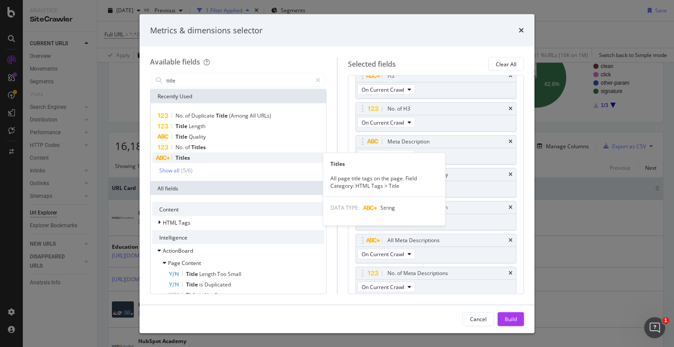
click at [200, 154] on div "Titles" at bounding box center [238, 158] width 172 height 11
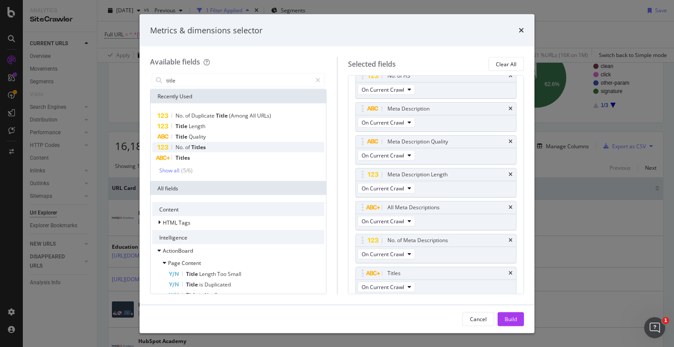
click at [197, 147] on span "Titles" at bounding box center [198, 146] width 14 height 7
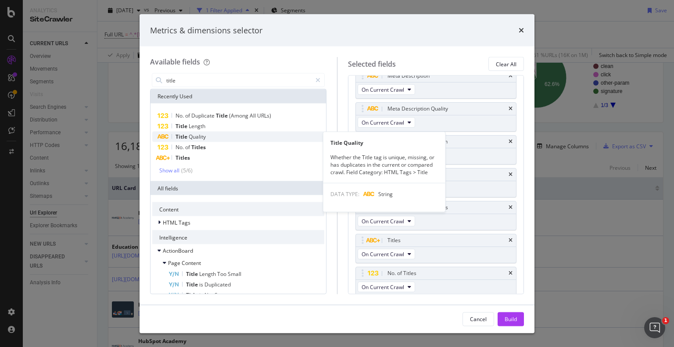
click at [194, 138] on span "Quality" at bounding box center [197, 136] width 17 height 7
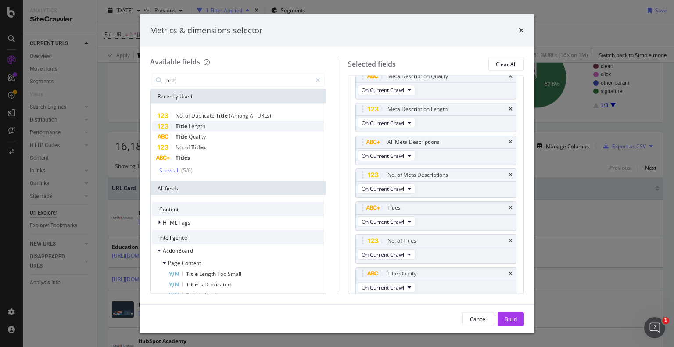
click at [191, 128] on span "Length" at bounding box center [197, 125] width 17 height 7
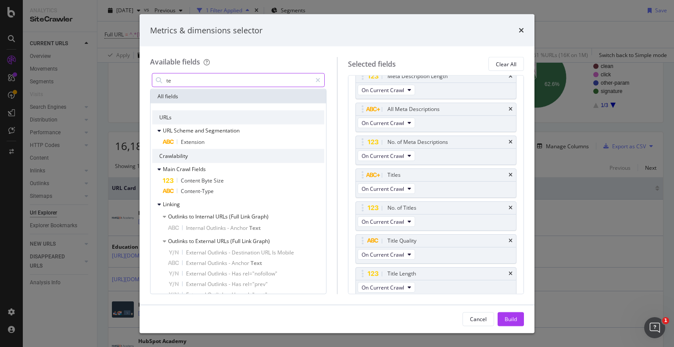
type input "t"
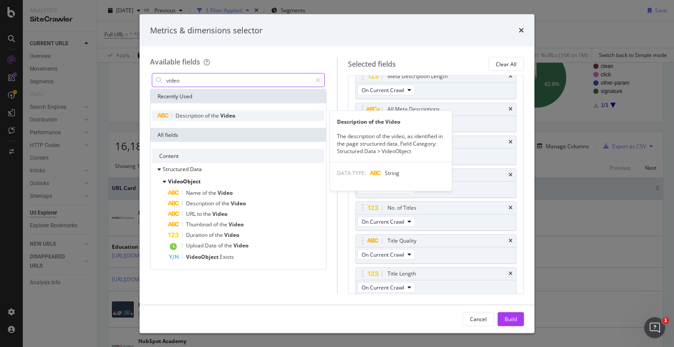
type input "video"
click at [188, 119] on div "Description of the Video" at bounding box center [238, 116] width 172 height 11
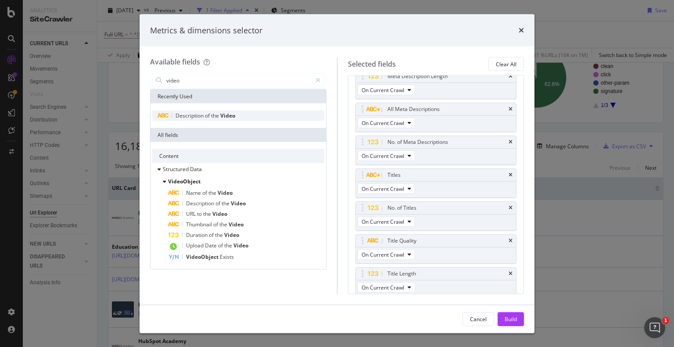
scroll to position [374, 0]
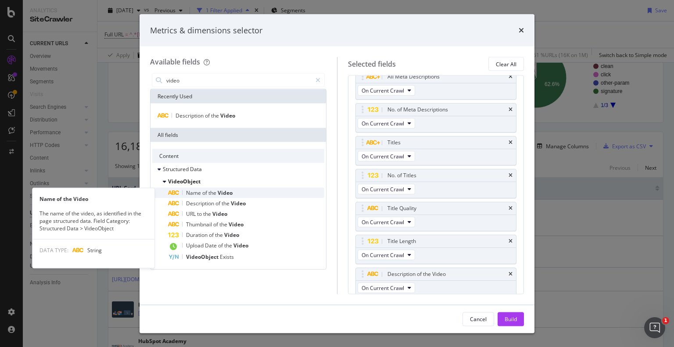
click at [215, 194] on span "the" at bounding box center [212, 192] width 9 height 7
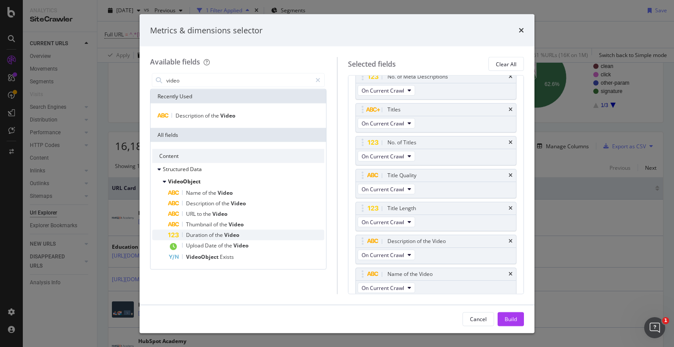
click at [219, 233] on span "the" at bounding box center [219, 234] width 9 height 7
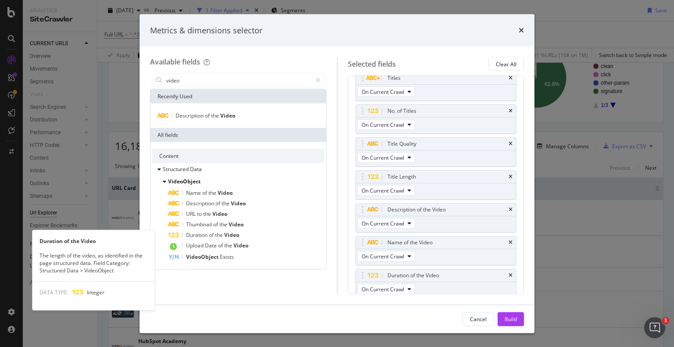
scroll to position [440, 0]
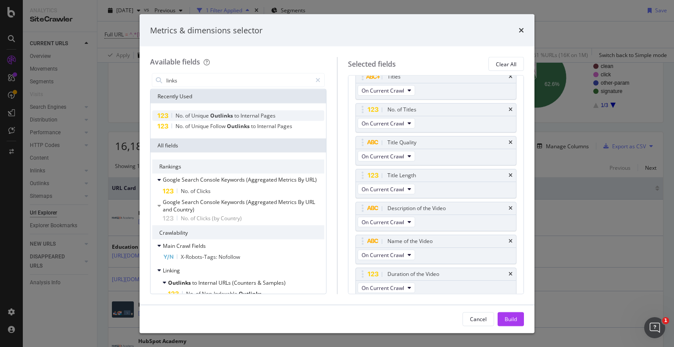
click at [201, 117] on span "Unique" at bounding box center [200, 115] width 19 height 7
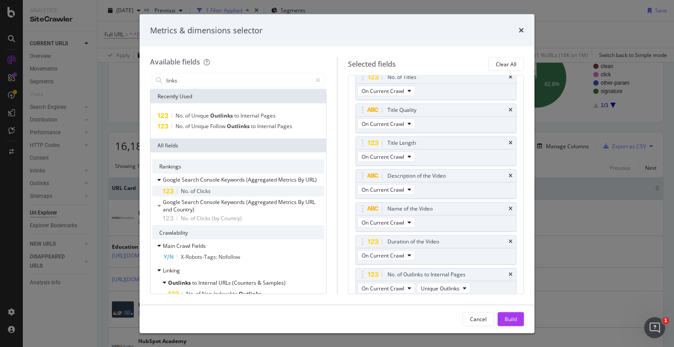
click at [212, 190] on div "No. of Clicks" at bounding box center [243, 191] width 161 height 11
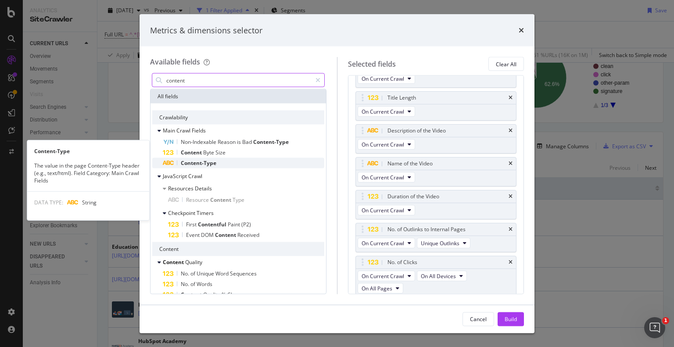
scroll to position [44, 0]
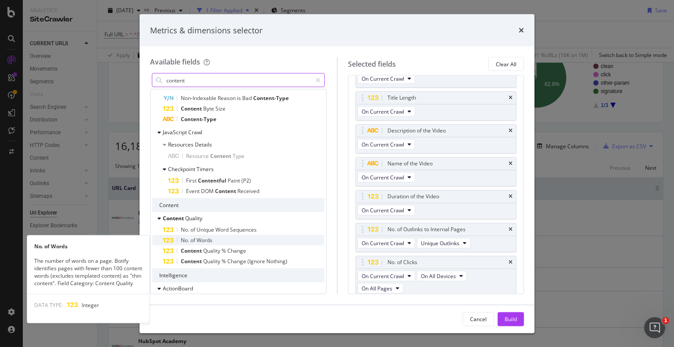
type input "content"
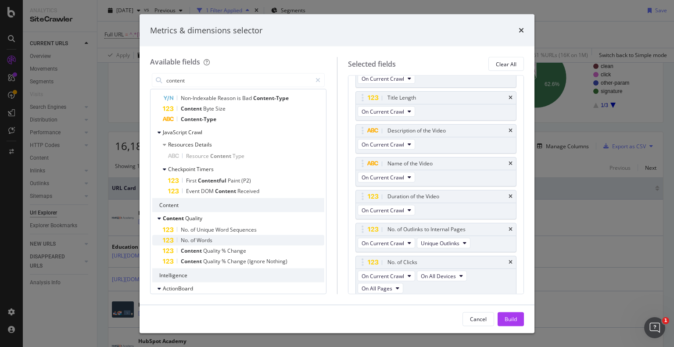
click at [247, 237] on div "No. of Words" at bounding box center [243, 240] width 161 height 11
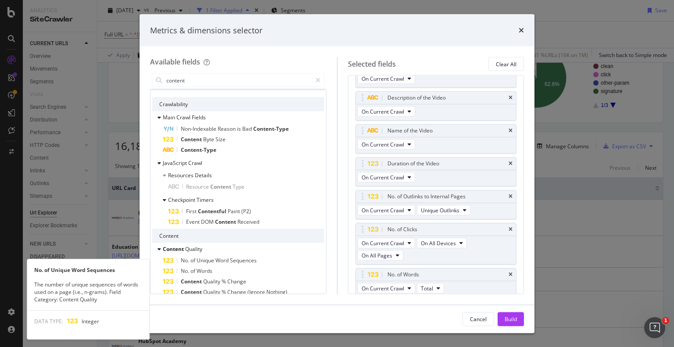
scroll to position [0, 0]
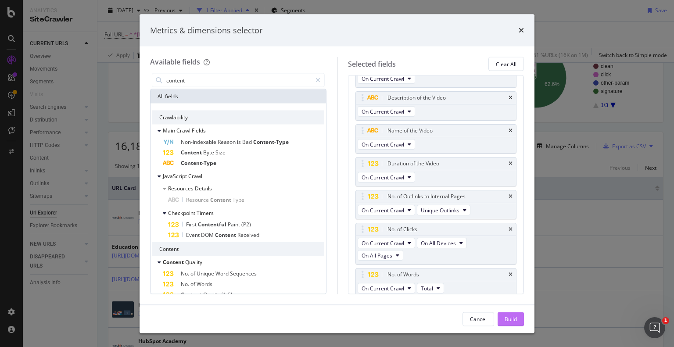
click at [506, 321] on div "Build" at bounding box center [511, 318] width 12 height 7
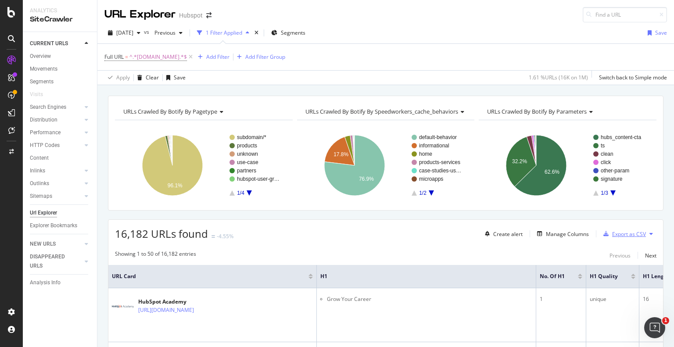
click at [613, 233] on div "Export as CSV" at bounding box center [629, 233] width 34 height 7
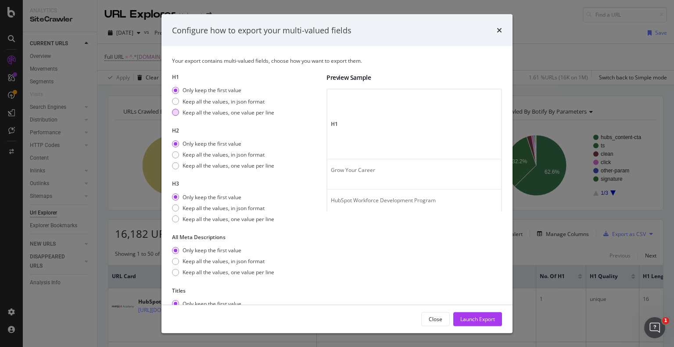
click at [174, 110] on div "modal" at bounding box center [175, 112] width 7 height 7
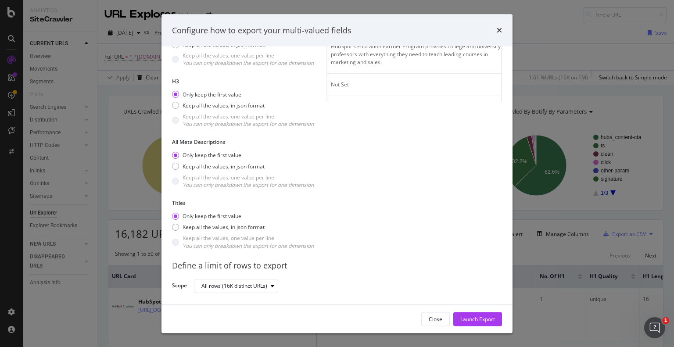
scroll to position [139, 0]
click at [485, 319] on div "Launch Export" at bounding box center [477, 318] width 35 height 7
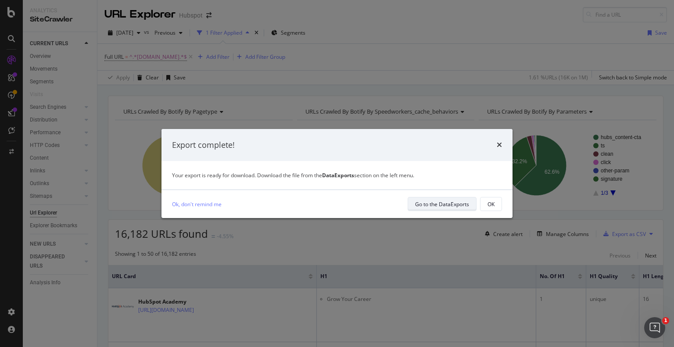
click at [459, 210] on button "Go to the DataExports" at bounding box center [442, 204] width 69 height 14
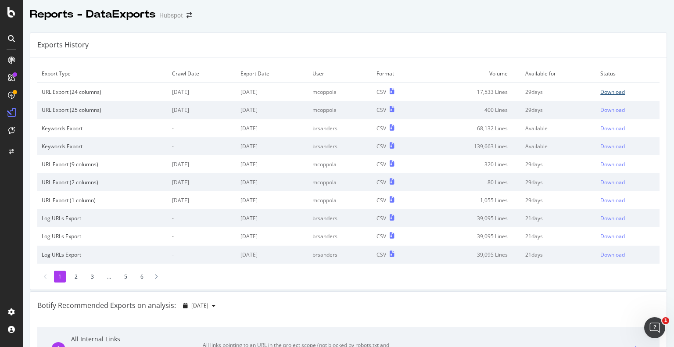
click at [600, 91] on div "Download" at bounding box center [612, 91] width 25 height 7
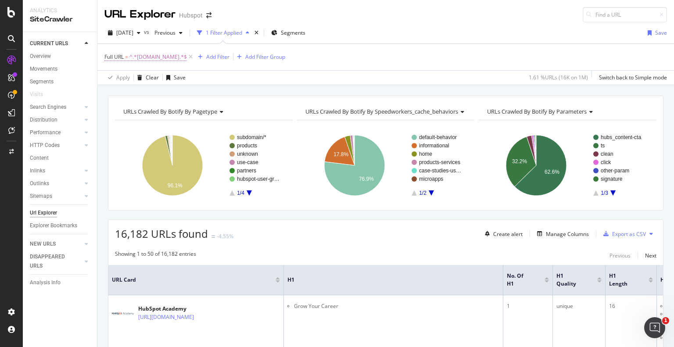
click at [183, 57] on span "^.*[DOMAIN_NAME].*$" at bounding box center [157, 57] width 57 height 12
click at [178, 93] on input "[DOMAIN_NAME]" at bounding box center [153, 93] width 83 height 14
type input "academy.hubspot."
click at [196, 113] on div "Apply" at bounding box center [202, 111] width 14 height 7
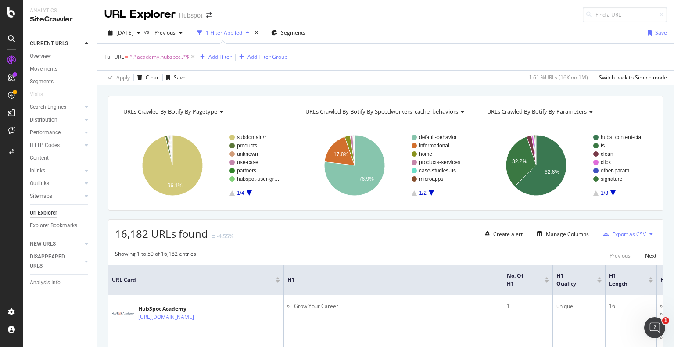
click at [170, 56] on span "^.*academy.hubspot..*$" at bounding box center [159, 57] width 60 height 12
click at [167, 94] on input "academy.hubspot." at bounding box center [153, 93] width 83 height 14
click at [205, 112] on div "Apply" at bounding box center [202, 111] width 14 height 7
click at [608, 14] on input at bounding box center [625, 14] width 84 height 15
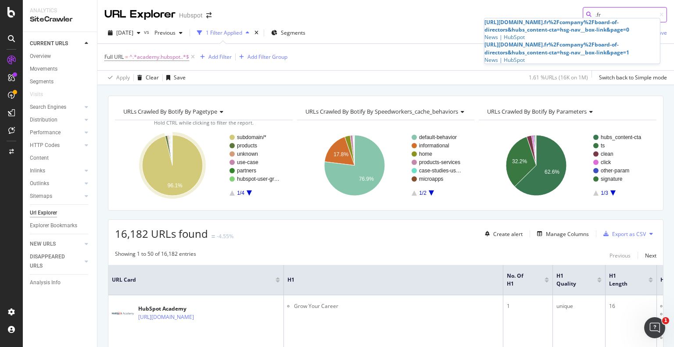
type input ".fr"
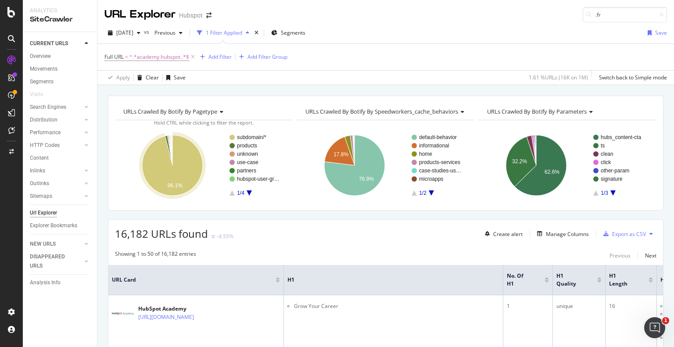
click at [425, 39] on div "[DATE] vs Previous 1 Filter Applied Segments Save" at bounding box center [385, 35] width 577 height 18
click at [566, 231] on div "Manage Columns" at bounding box center [567, 233] width 43 height 7
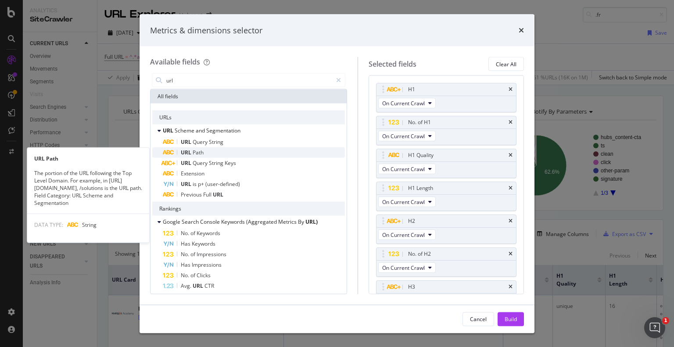
type input "url"
click at [219, 154] on div "URL Path" at bounding box center [254, 152] width 182 height 11
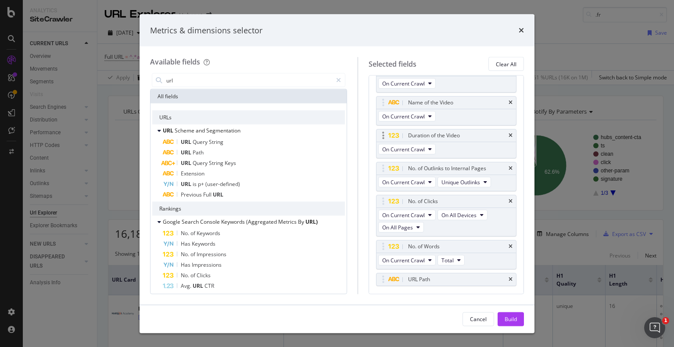
scroll to position [596, 0]
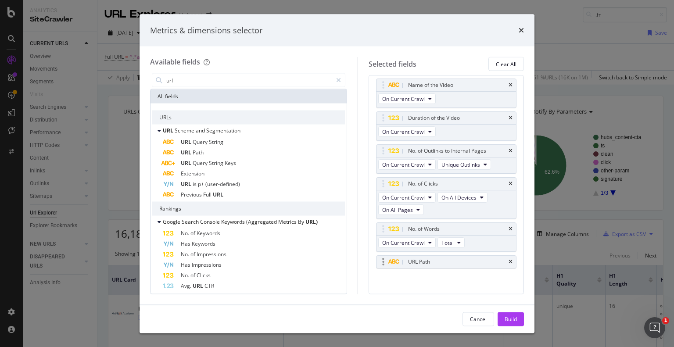
click at [455, 258] on div "URL Path" at bounding box center [456, 262] width 100 height 9
click at [506, 259] on div "URL Path" at bounding box center [446, 262] width 140 height 12
click at [509, 260] on icon "times" at bounding box center [511, 262] width 4 height 5
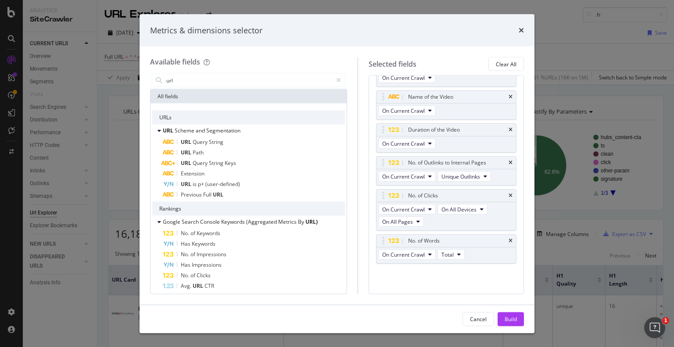
scroll to position [580, 0]
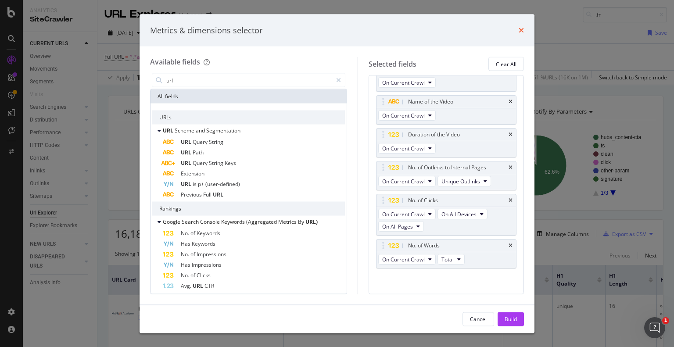
click at [520, 33] on icon "times" at bounding box center [521, 30] width 5 height 7
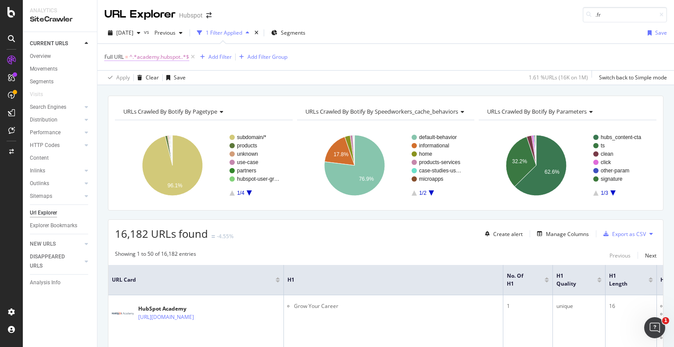
click at [160, 56] on span "^.*academy.hubspot..*$" at bounding box center [159, 57] width 60 height 12
click at [165, 91] on input "academy.hubspot." at bounding box center [153, 93] width 83 height 14
type input "[DOMAIN_NAME]"
click at [193, 114] on div "Apply" at bounding box center [195, 112] width 25 height 8
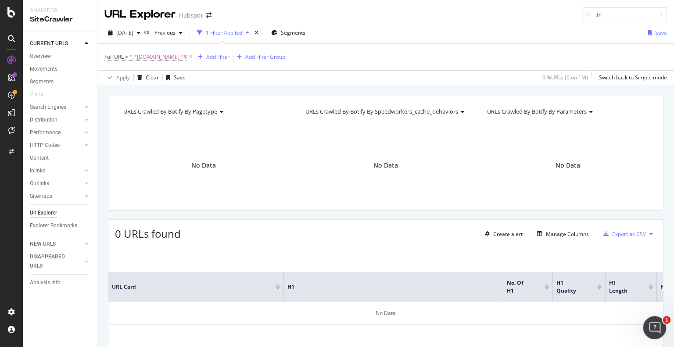
click at [659, 326] on icon "Open Intercom Messenger" at bounding box center [653, 326] width 14 height 14
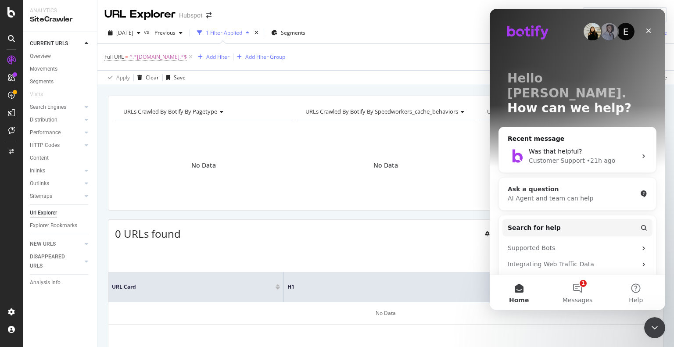
click at [563, 185] on div "Ask a question" at bounding box center [572, 189] width 129 height 9
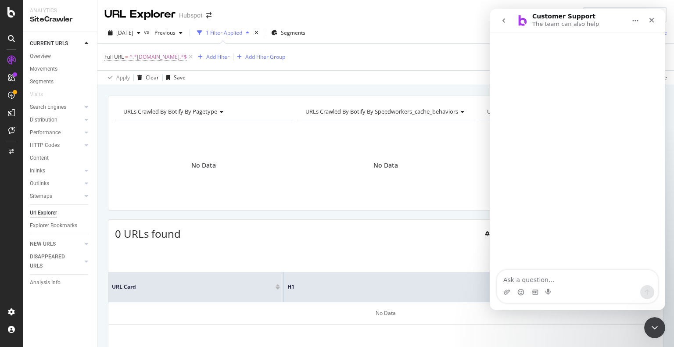
click at [549, 278] on textarea "Ask a question…" at bounding box center [577, 277] width 161 height 15
type textarea "how can I set a new crawl?"
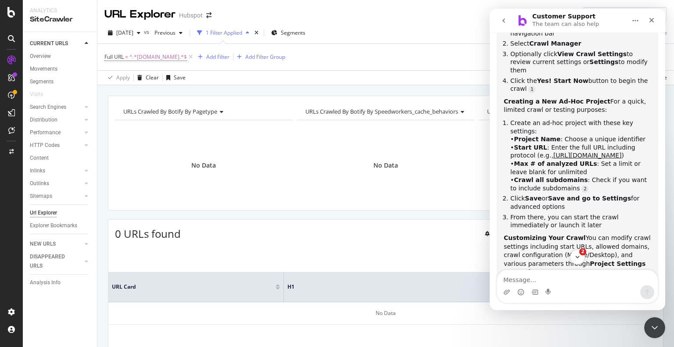
scroll to position [238, 0]
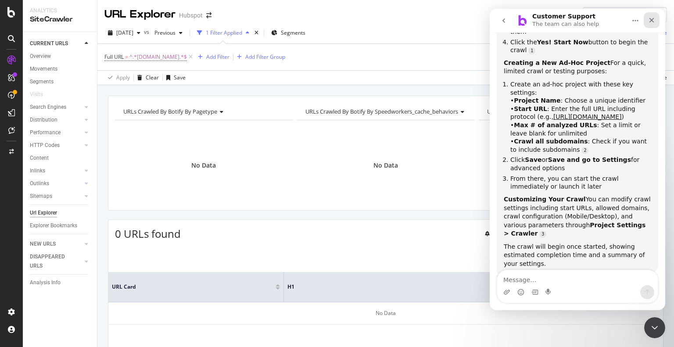
click at [652, 18] on icon "Close" at bounding box center [651, 20] width 7 height 7
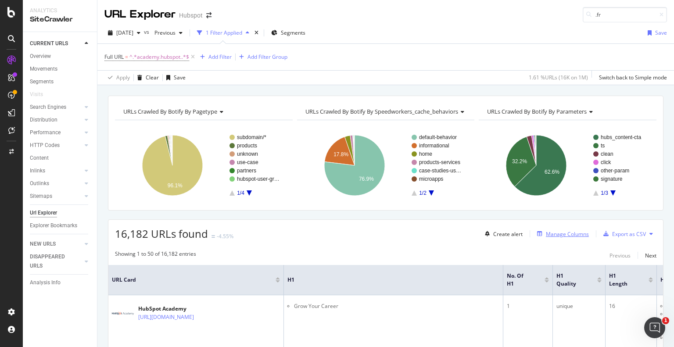
click at [556, 232] on div "Manage Columns" at bounding box center [567, 233] width 43 height 7
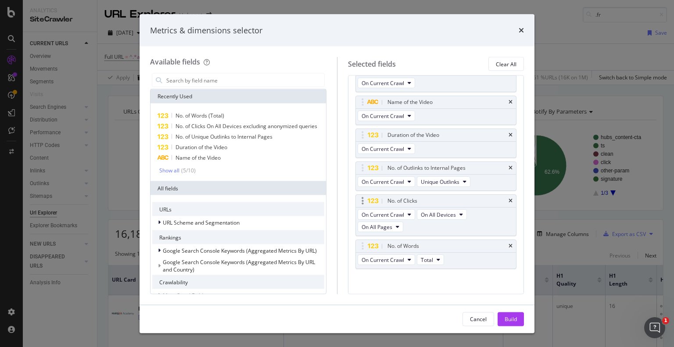
scroll to position [580, 0]
click at [521, 30] on icon "times" at bounding box center [521, 30] width 5 height 7
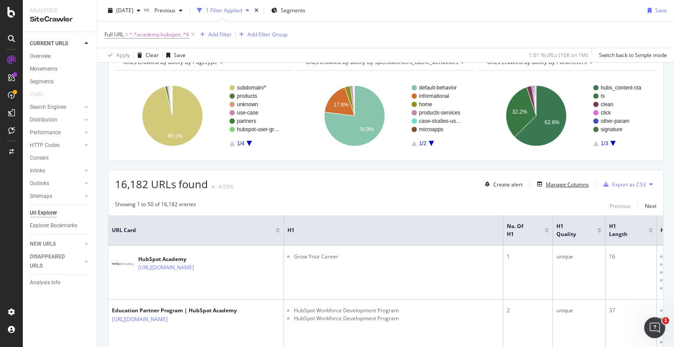
scroll to position [0, 0]
